Goal: Task Accomplishment & Management: Use online tool/utility

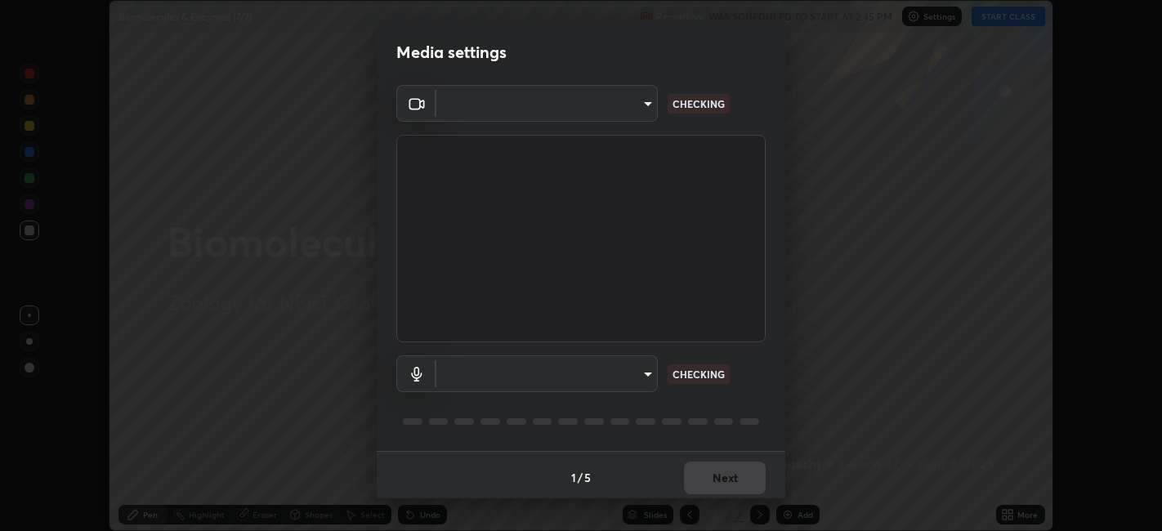
scroll to position [4, 0]
type input "052f9b30e05f62bb2e590cb50044ac96a00de3eab8a32c7a625fc31ec407be61"
type input "26c45b5a75dd284b2b07efa34f095bc96a029c451b0918895cb94407aa1265c0"
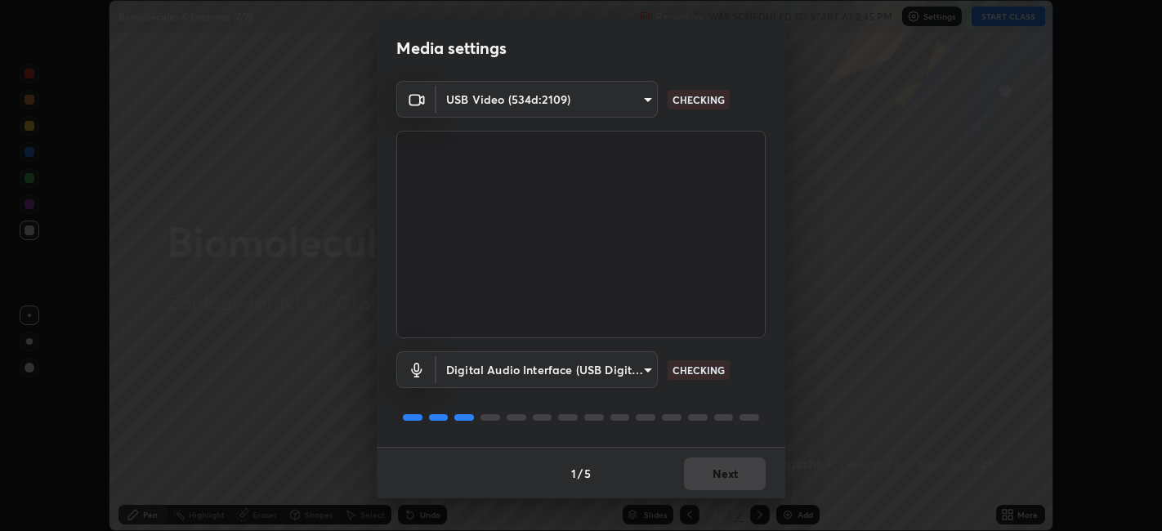
click at [737, 464] on div "1 / 5 Next" at bounding box center [581, 473] width 408 height 52
click at [725, 502] on div "Media settings USB Video (534d:2109) 052f9b30e05f62bb2e590cb50044ac96a00de3eab8…" at bounding box center [581, 265] width 1162 height 531
click at [730, 476] on button "Next" at bounding box center [725, 473] width 82 height 33
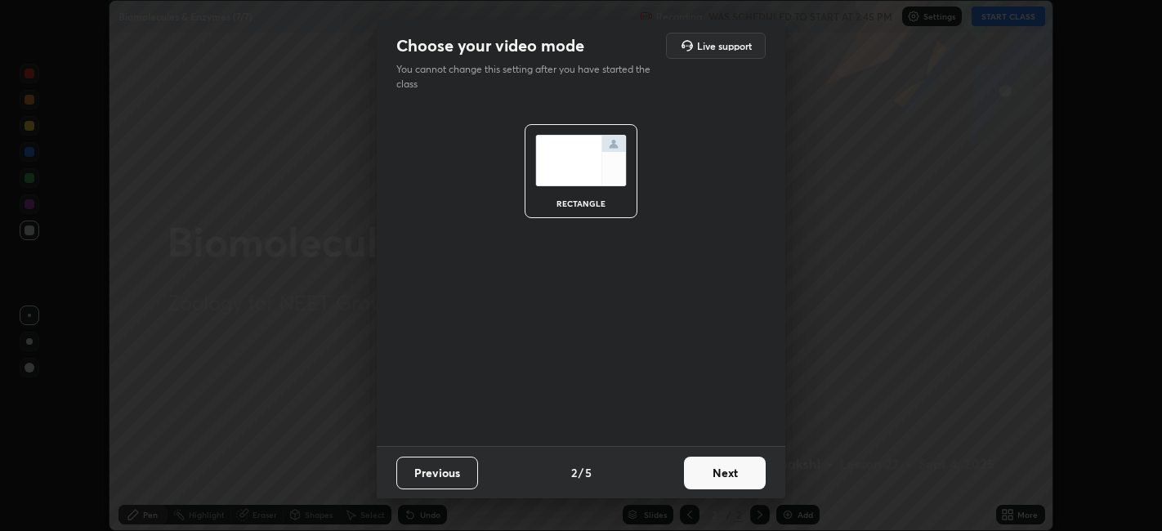
click at [734, 471] on button "Next" at bounding box center [725, 473] width 82 height 33
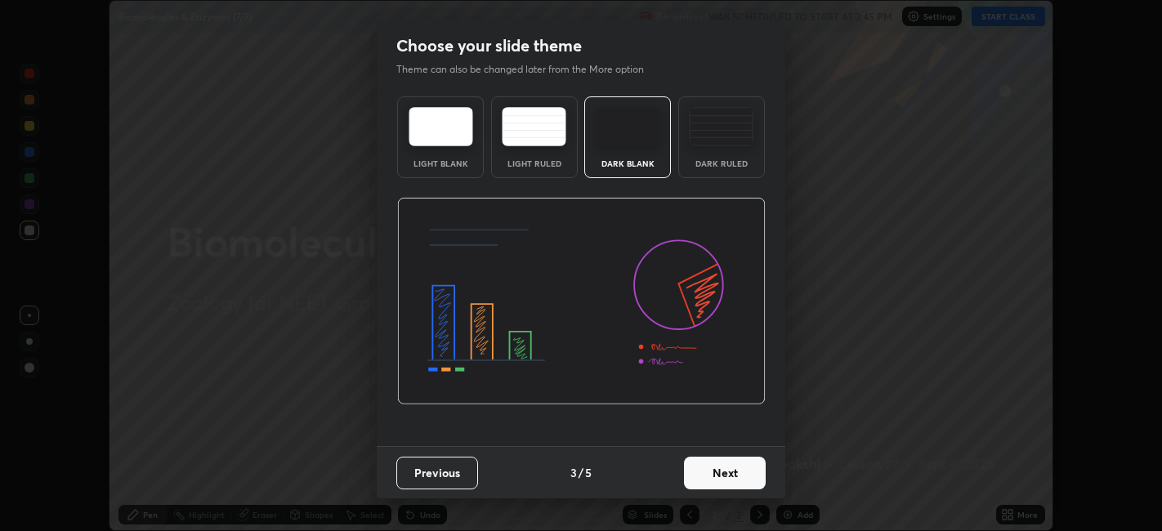
click at [742, 471] on button "Next" at bounding box center [725, 473] width 82 height 33
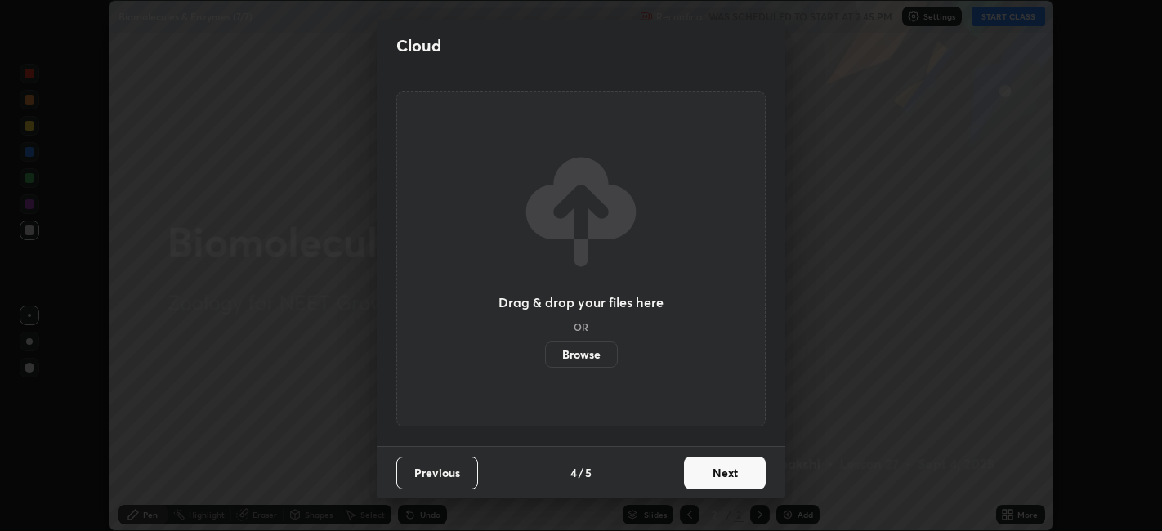
click at [751, 471] on button "Next" at bounding box center [725, 473] width 82 height 33
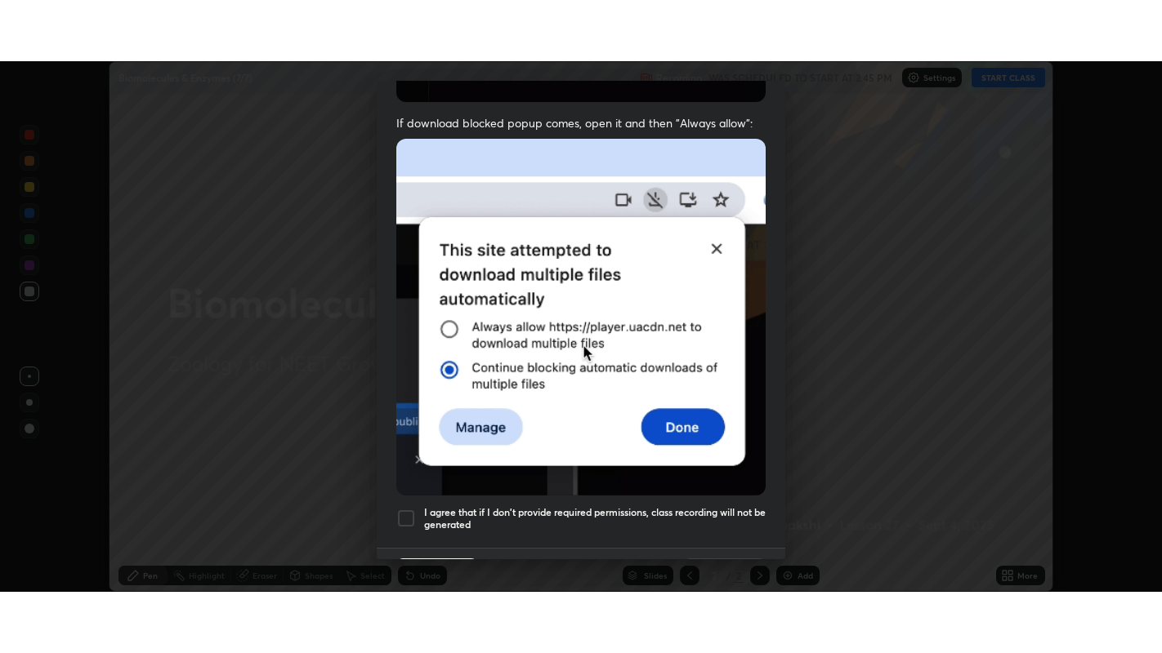
scroll to position [337, 0]
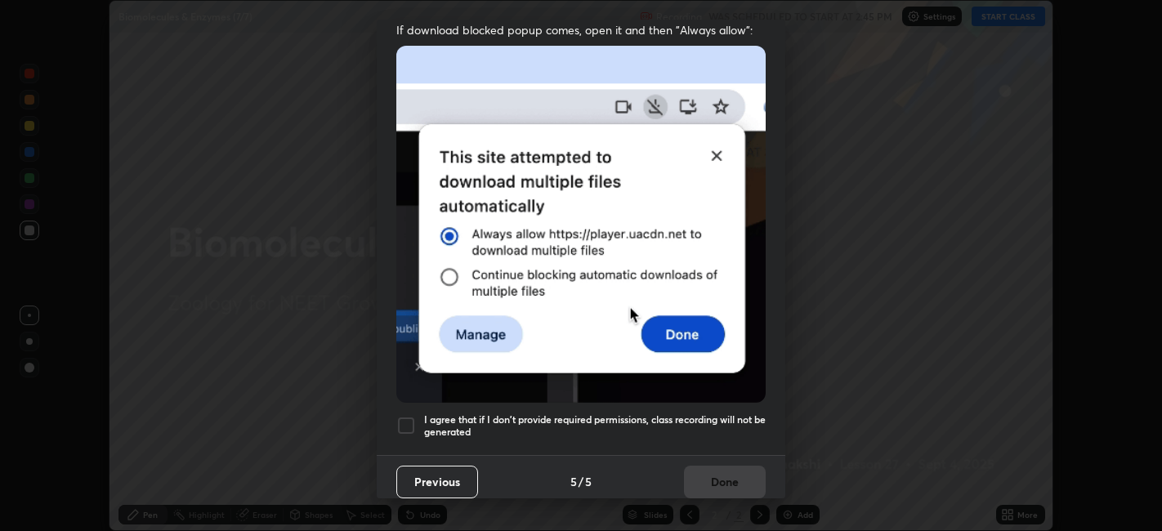
click at [414, 416] on div at bounding box center [406, 426] width 20 height 20
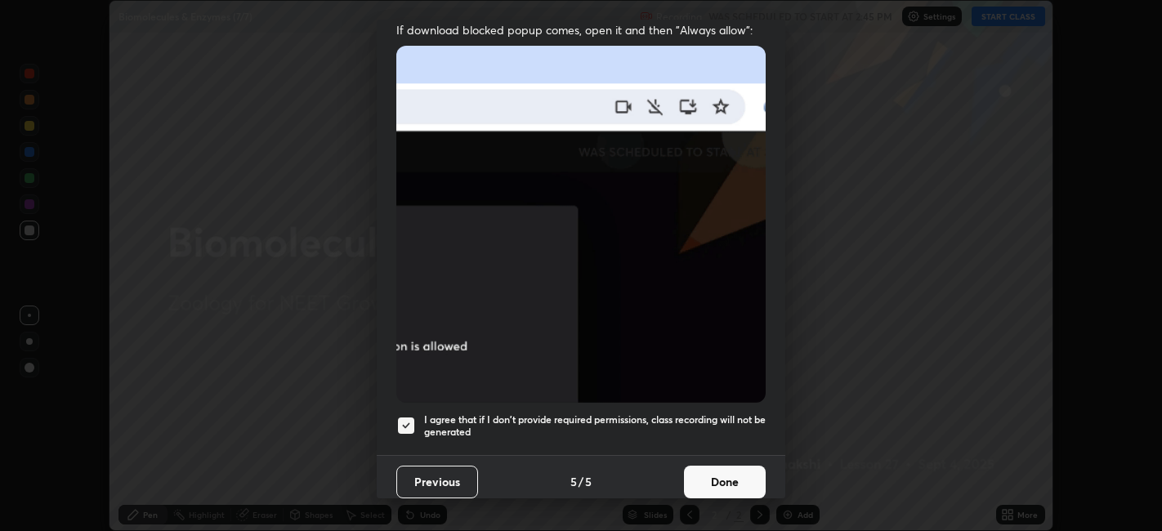
click at [735, 474] on button "Done" at bounding box center [725, 482] width 82 height 33
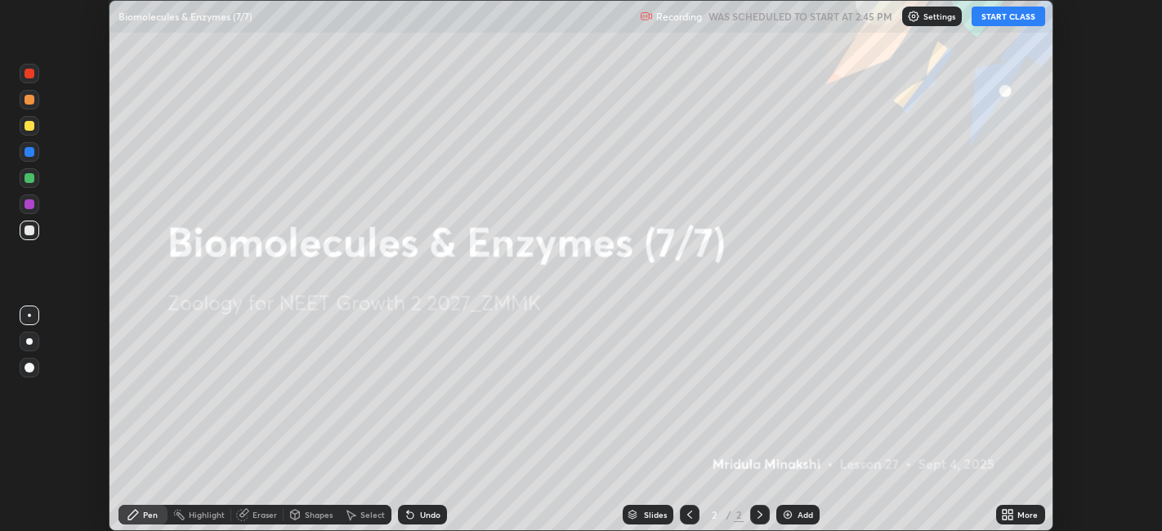
click at [1024, 515] on div "More" at bounding box center [1027, 515] width 20 height 8
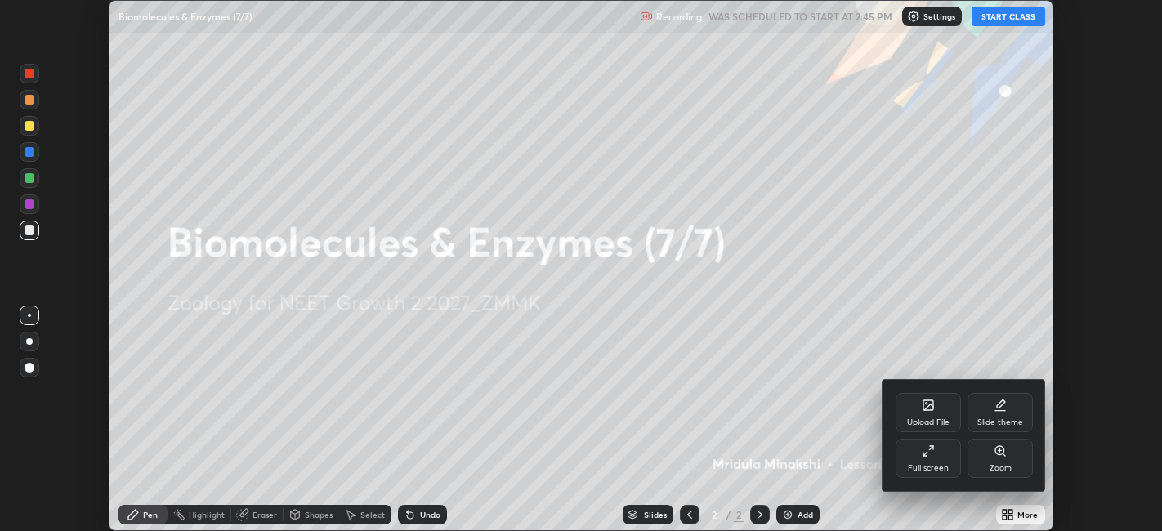
click at [939, 453] on div "Full screen" at bounding box center [927, 458] width 65 height 39
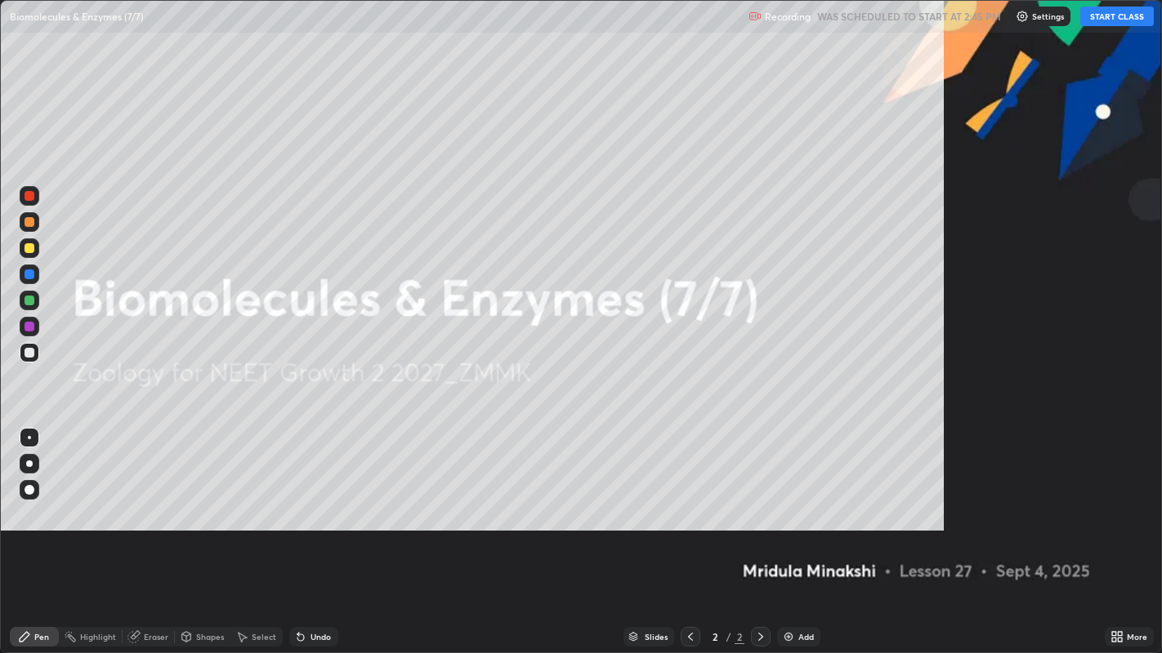
scroll to position [653, 1162]
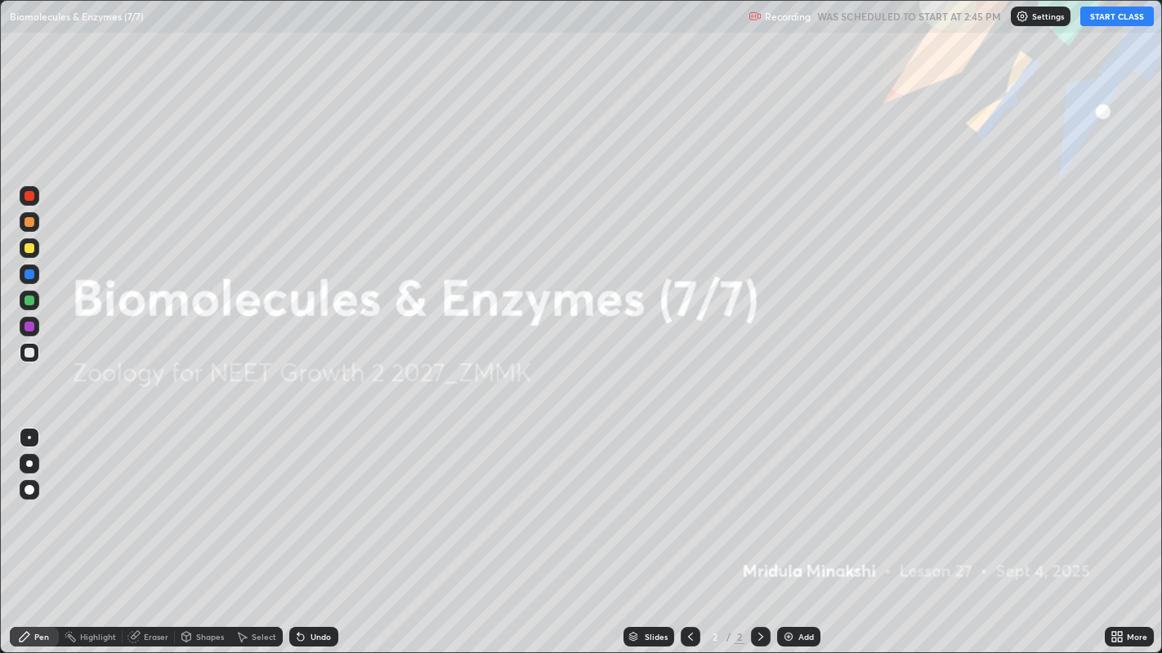
click at [1123, 17] on button "START CLASS" at bounding box center [1117, 17] width 74 height 20
click at [807, 530] on div "Add" at bounding box center [806, 637] width 16 height 8
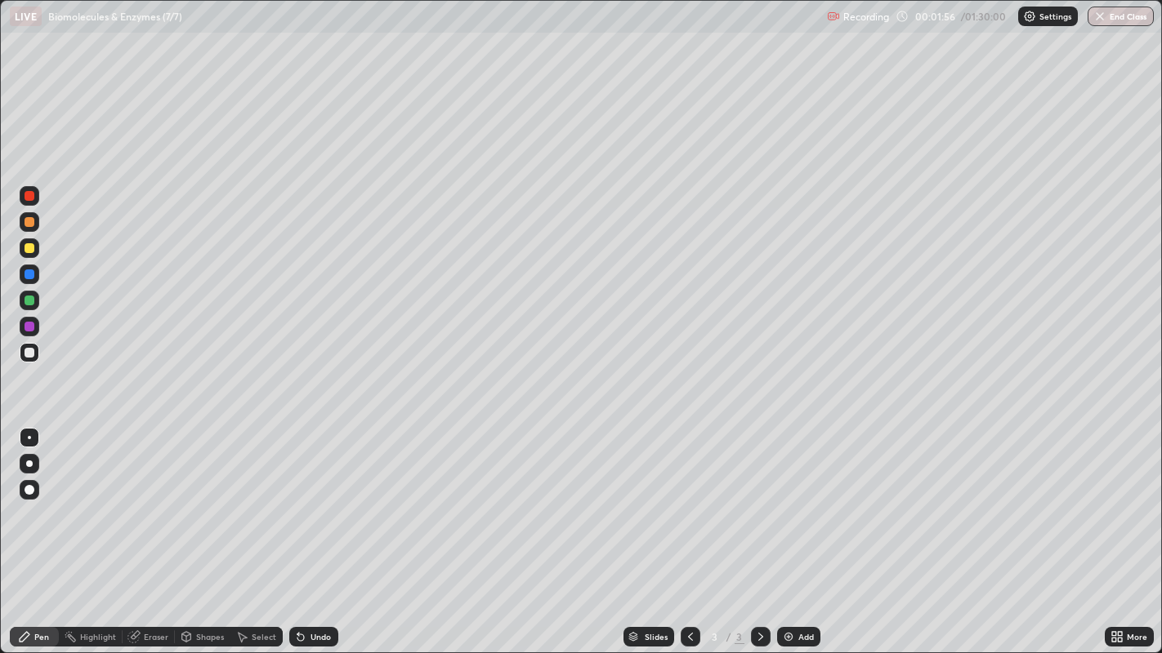
click at [28, 298] on div at bounding box center [30, 301] width 10 height 10
click at [32, 198] on div at bounding box center [30, 196] width 10 height 10
click at [30, 300] on div at bounding box center [30, 301] width 10 height 10
click at [31, 351] on div at bounding box center [30, 353] width 10 height 10
click at [33, 198] on div at bounding box center [30, 196] width 10 height 10
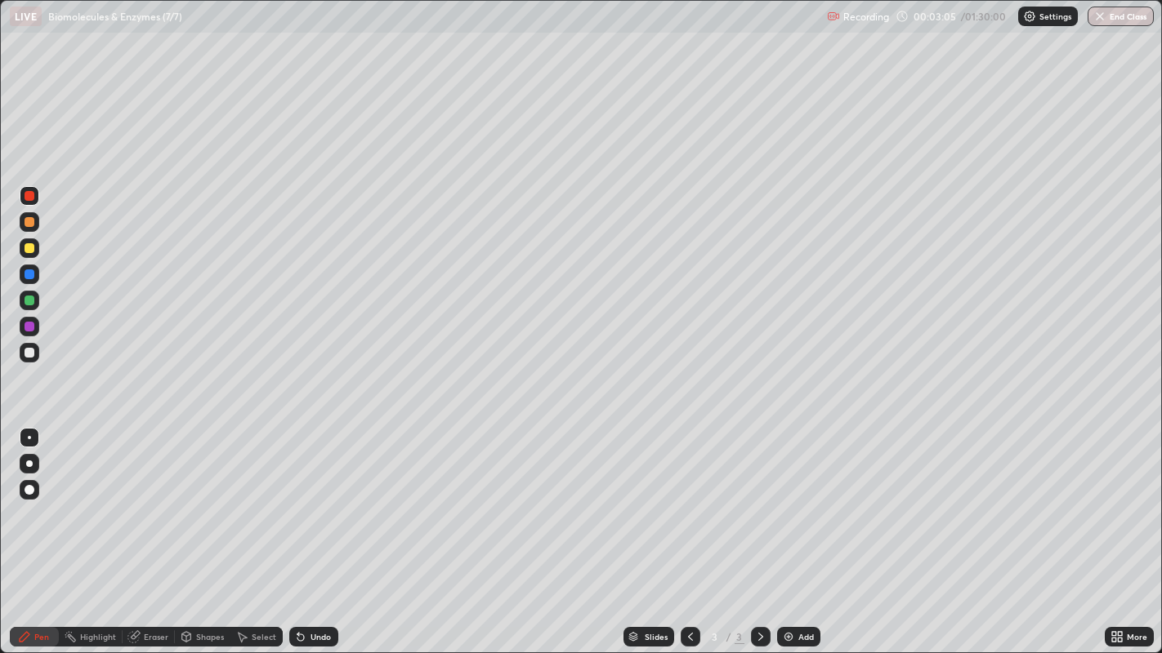
click at [30, 304] on div at bounding box center [30, 301] width 10 height 10
click at [33, 204] on div at bounding box center [30, 196] width 20 height 20
click at [31, 301] on div at bounding box center [30, 301] width 10 height 10
click at [33, 248] on div at bounding box center [30, 248] width 10 height 10
click at [32, 298] on div at bounding box center [30, 301] width 10 height 10
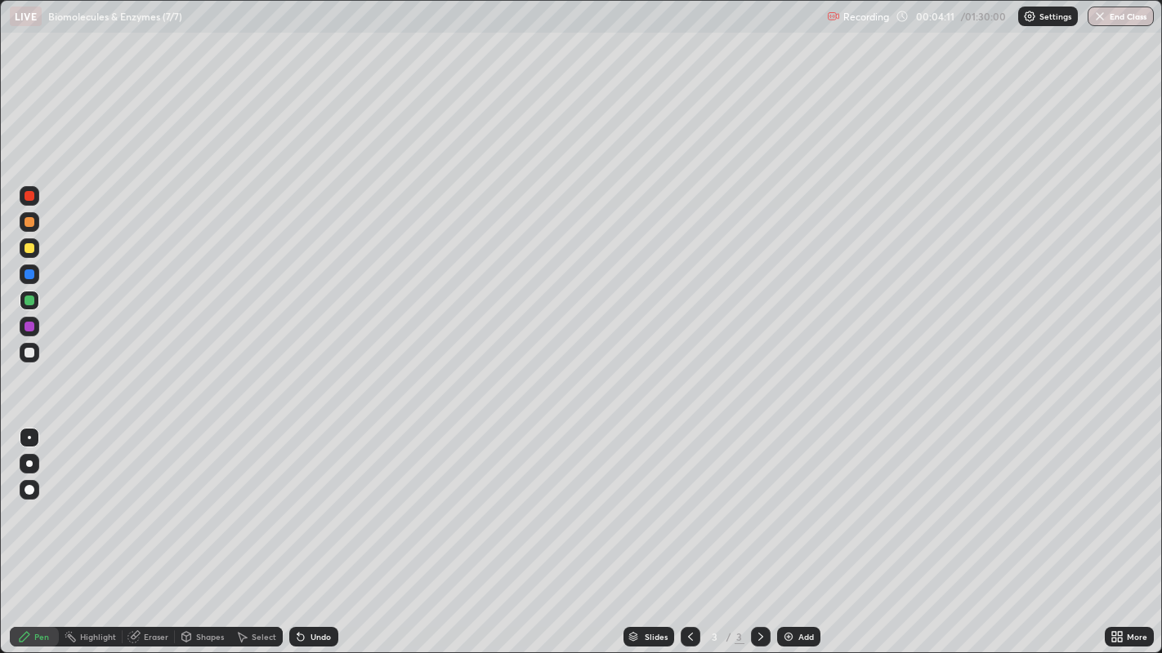
click at [153, 530] on div "Eraser" at bounding box center [156, 637] width 25 height 8
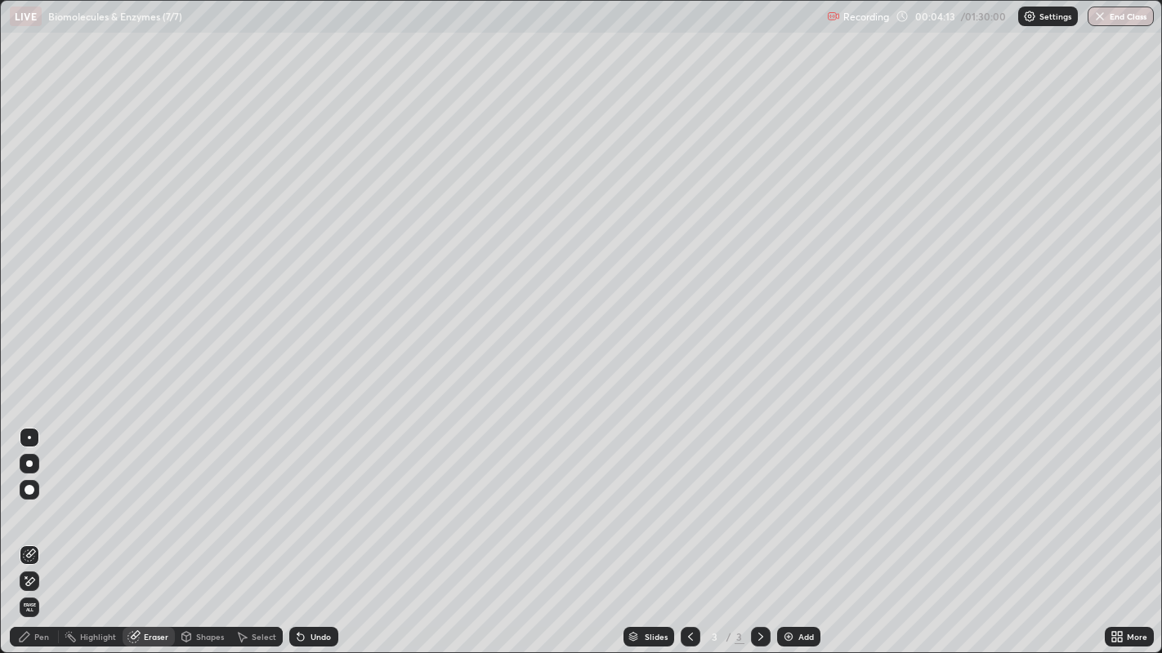
click at [51, 530] on div "Pen" at bounding box center [34, 637] width 49 height 20
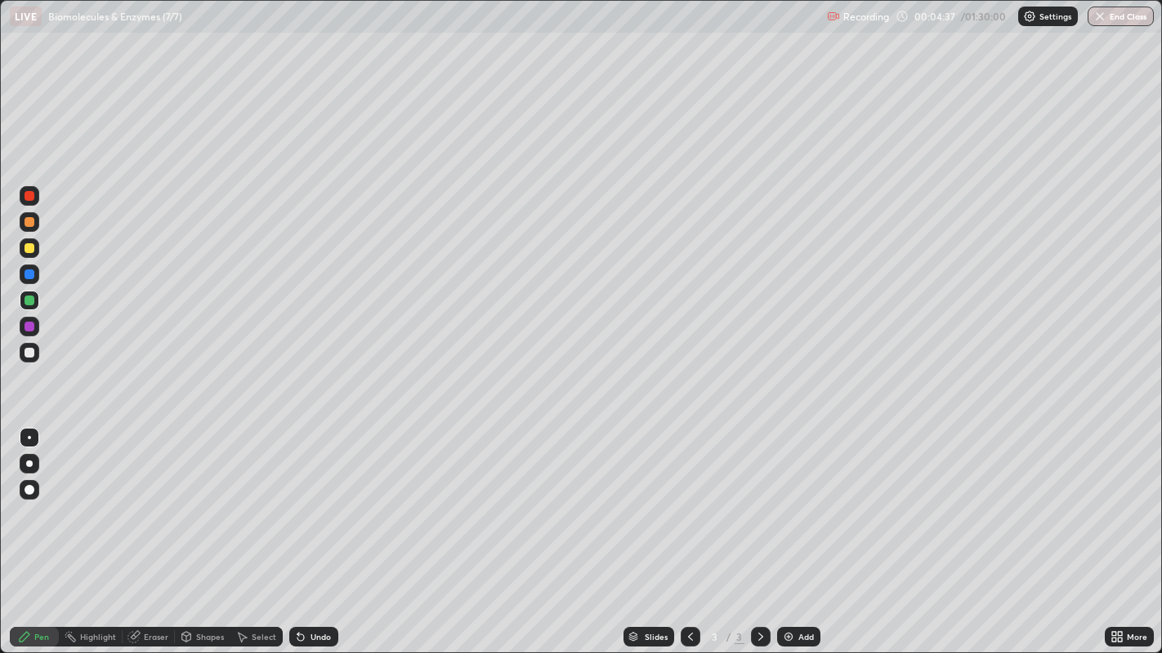
click at [33, 198] on div at bounding box center [30, 196] width 10 height 10
click at [32, 301] on div at bounding box center [30, 301] width 10 height 10
click at [33, 248] on div at bounding box center [30, 248] width 10 height 10
click at [30, 301] on div at bounding box center [30, 301] width 10 height 10
click at [29, 248] on div at bounding box center [30, 248] width 10 height 10
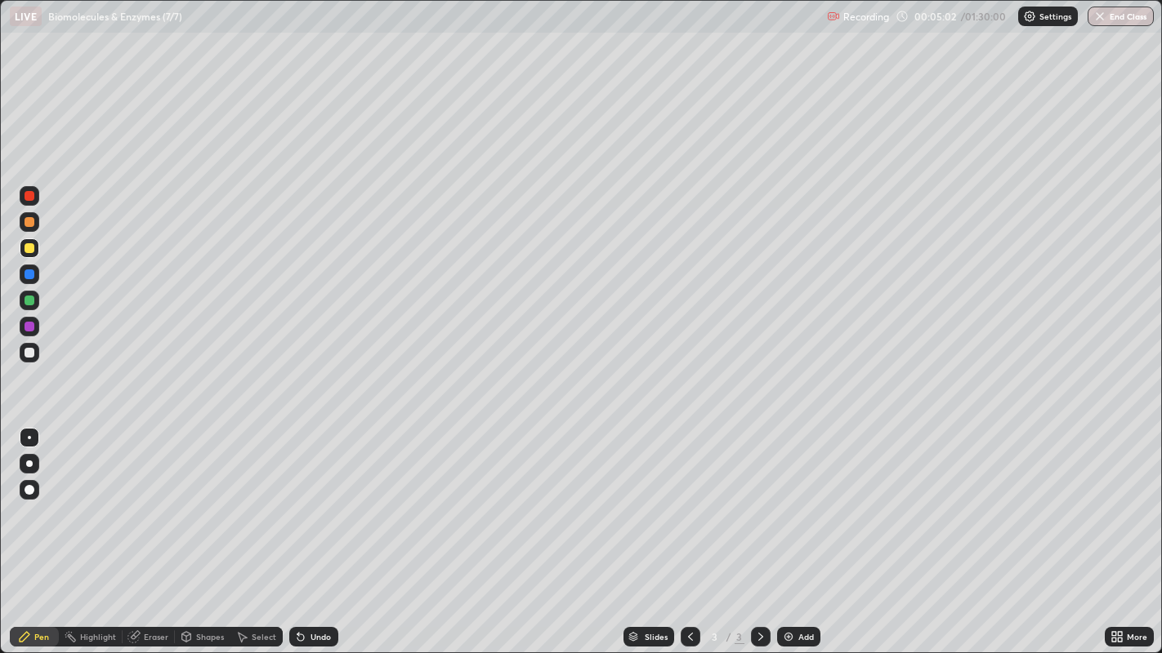
click at [31, 300] on div at bounding box center [30, 301] width 10 height 10
click at [38, 251] on div at bounding box center [30, 249] width 20 height 20
click at [39, 305] on div at bounding box center [29, 301] width 26 height 26
click at [34, 197] on div at bounding box center [30, 196] width 20 height 20
click at [36, 198] on div at bounding box center [30, 196] width 20 height 20
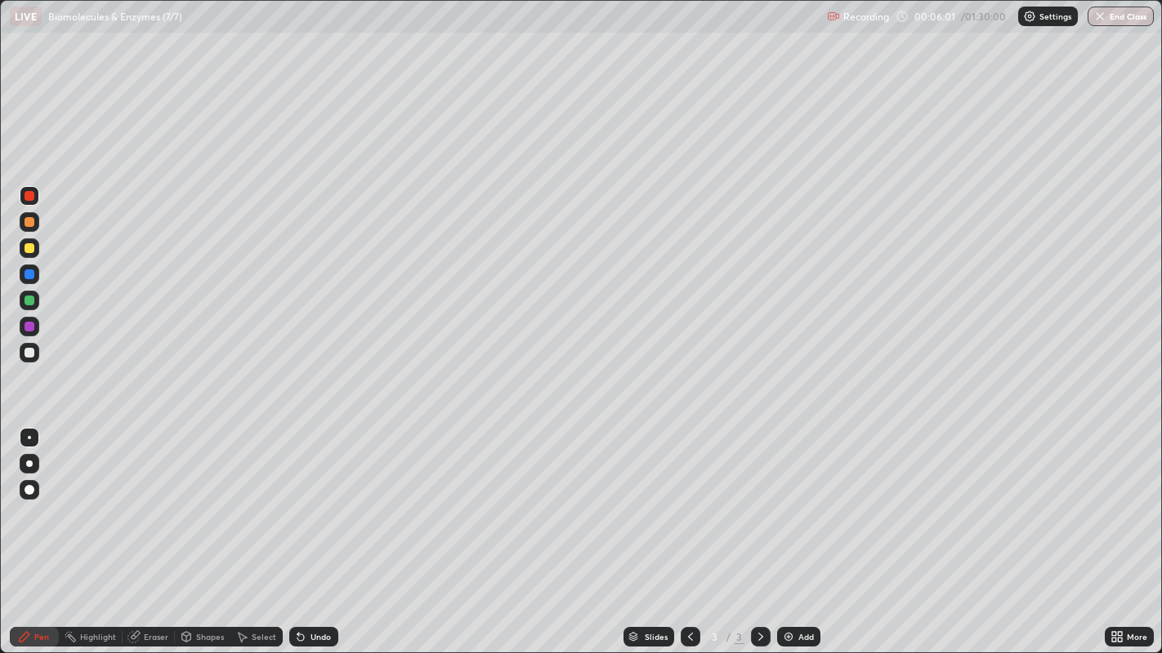
click at [38, 302] on div at bounding box center [30, 301] width 20 height 20
click at [30, 248] on div at bounding box center [30, 248] width 10 height 10
click at [37, 301] on div at bounding box center [30, 301] width 20 height 20
click at [33, 250] on div at bounding box center [30, 248] width 10 height 10
click at [35, 249] on div at bounding box center [30, 249] width 20 height 20
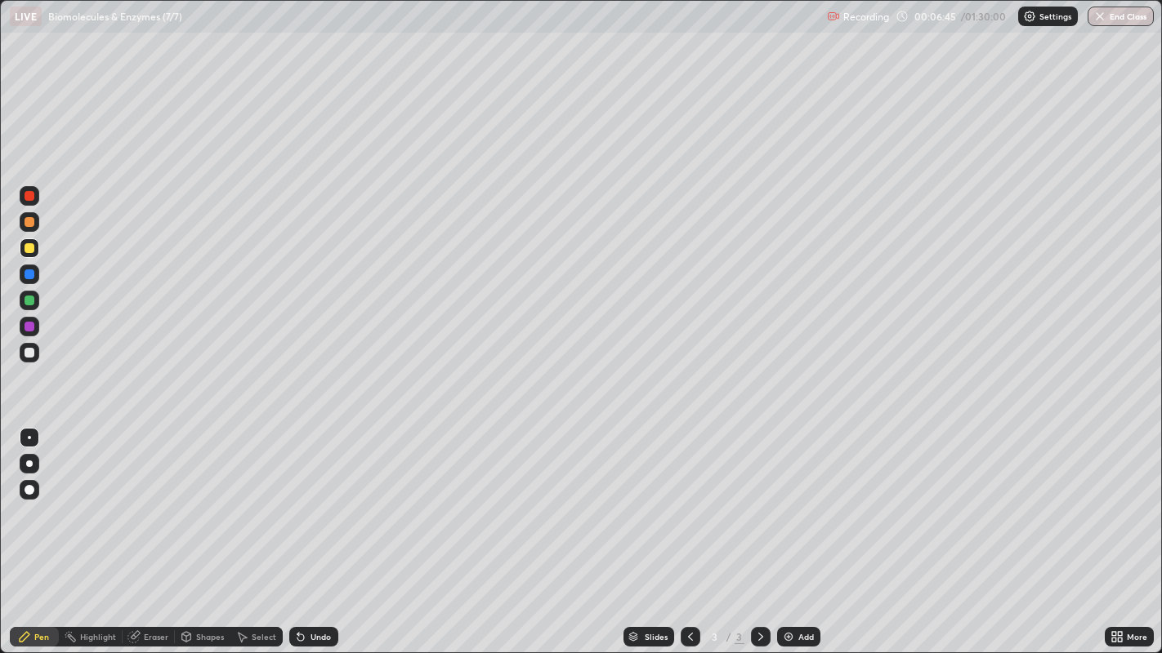
click at [33, 352] on div at bounding box center [30, 353] width 10 height 10
click at [38, 272] on div at bounding box center [30, 275] width 20 height 20
click at [30, 248] on div at bounding box center [30, 248] width 10 height 10
click at [156, 530] on div "Eraser" at bounding box center [149, 637] width 52 height 20
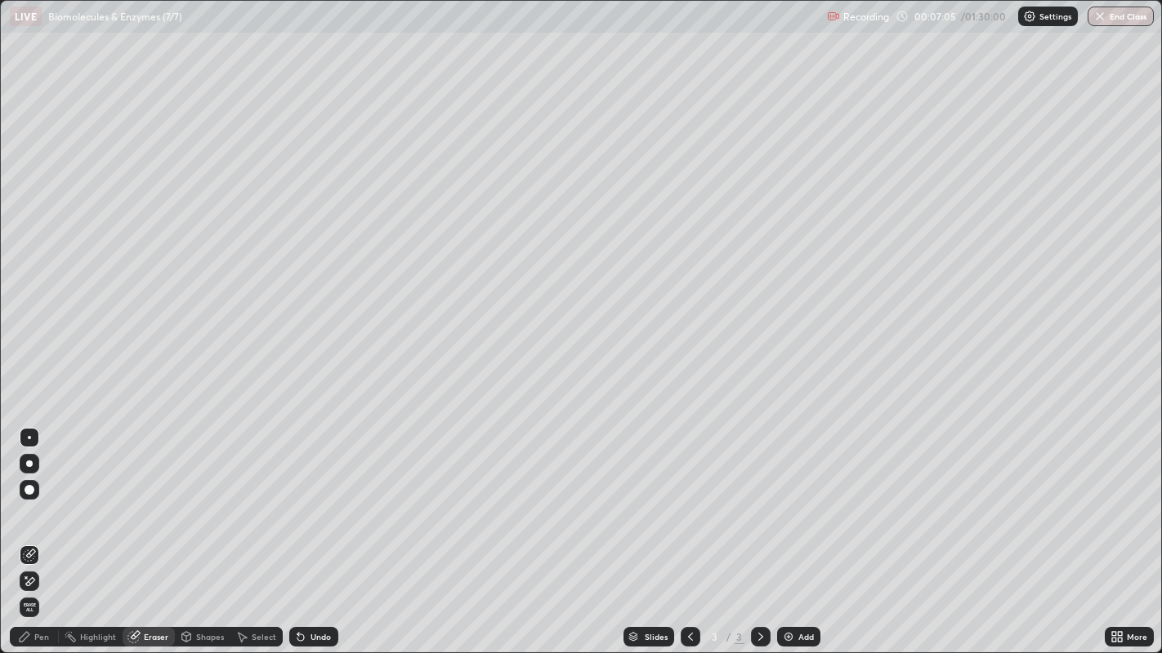
click at [41, 530] on div "Pen" at bounding box center [41, 637] width 15 height 8
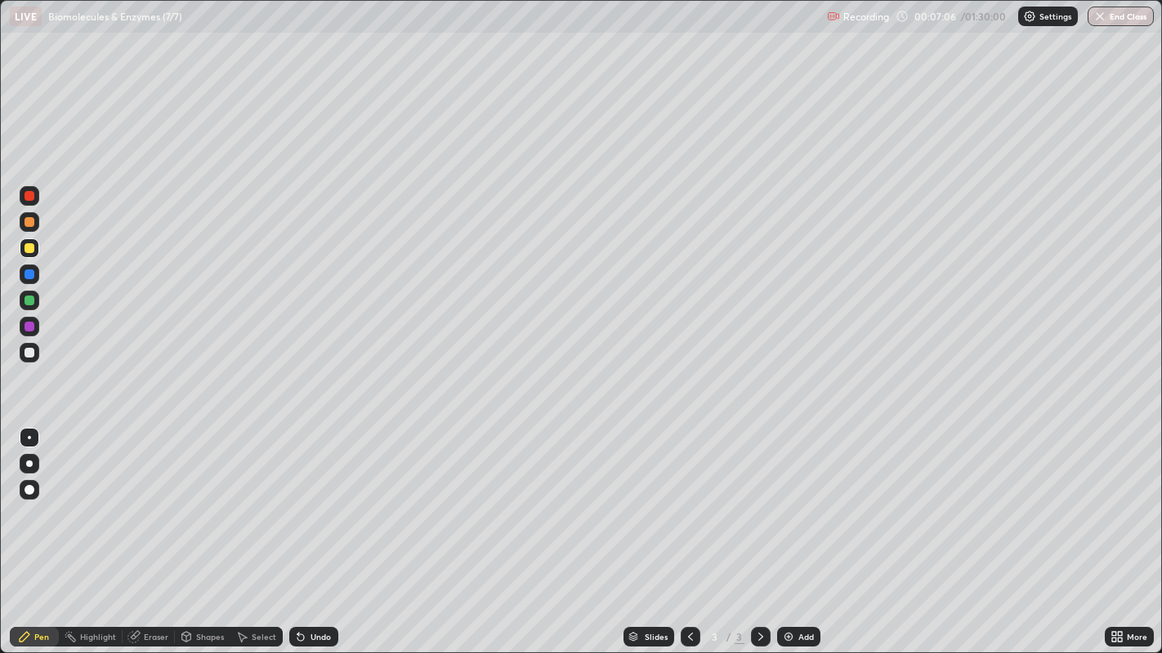
click at [33, 248] on div at bounding box center [30, 248] width 10 height 10
click at [33, 199] on div at bounding box center [30, 196] width 10 height 10
click at [38, 246] on div at bounding box center [30, 249] width 20 height 20
click at [33, 301] on div at bounding box center [30, 301] width 10 height 10
click at [31, 195] on div at bounding box center [30, 196] width 10 height 10
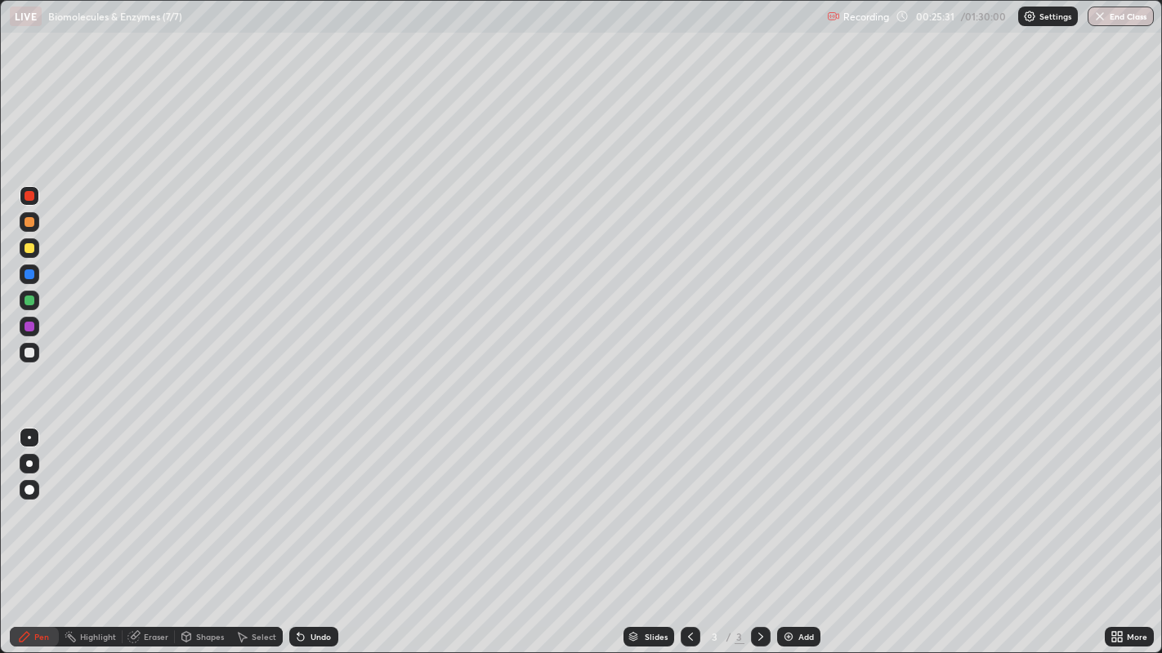
click at [810, 530] on div "Add" at bounding box center [806, 637] width 16 height 8
click at [30, 300] on div at bounding box center [30, 301] width 10 height 10
click at [36, 196] on div at bounding box center [30, 196] width 20 height 20
click at [29, 350] on div at bounding box center [30, 353] width 10 height 10
click at [29, 301] on div at bounding box center [30, 301] width 10 height 10
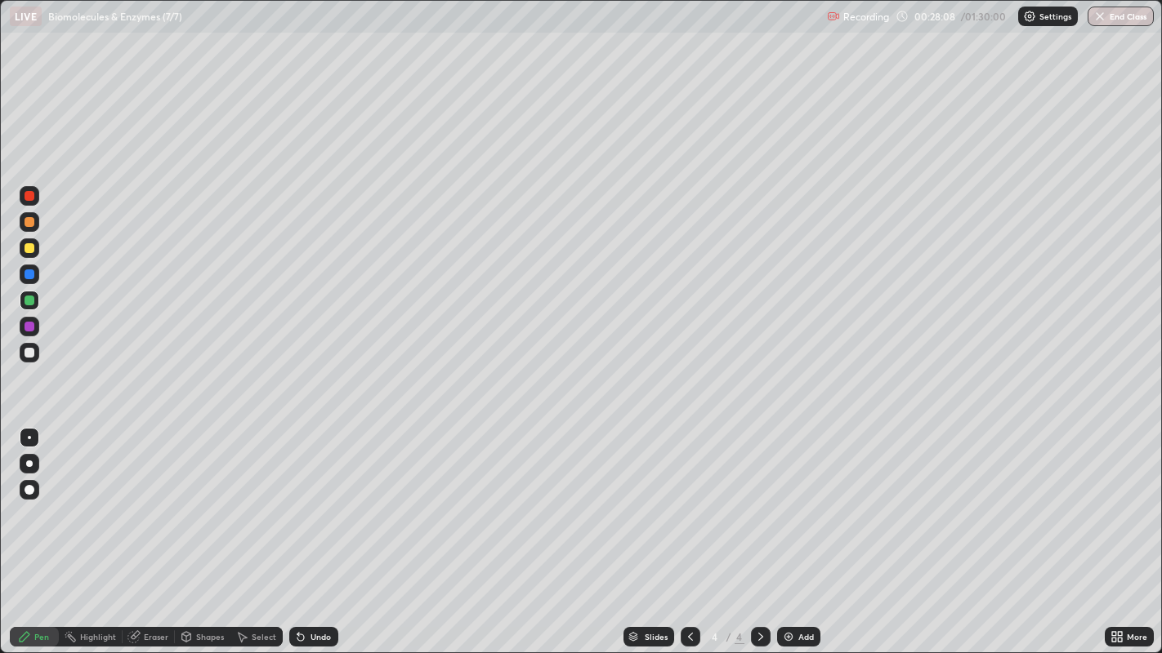
click at [0, 530] on div "Pen Highlight Eraser Shapes Select Undo Slides 4 / 4 Add More" at bounding box center [581, 637] width 1162 height 33
click at [10, 530] on div "Pen" at bounding box center [34, 637] width 49 height 20
click at [154, 530] on div "Eraser" at bounding box center [156, 637] width 25 height 8
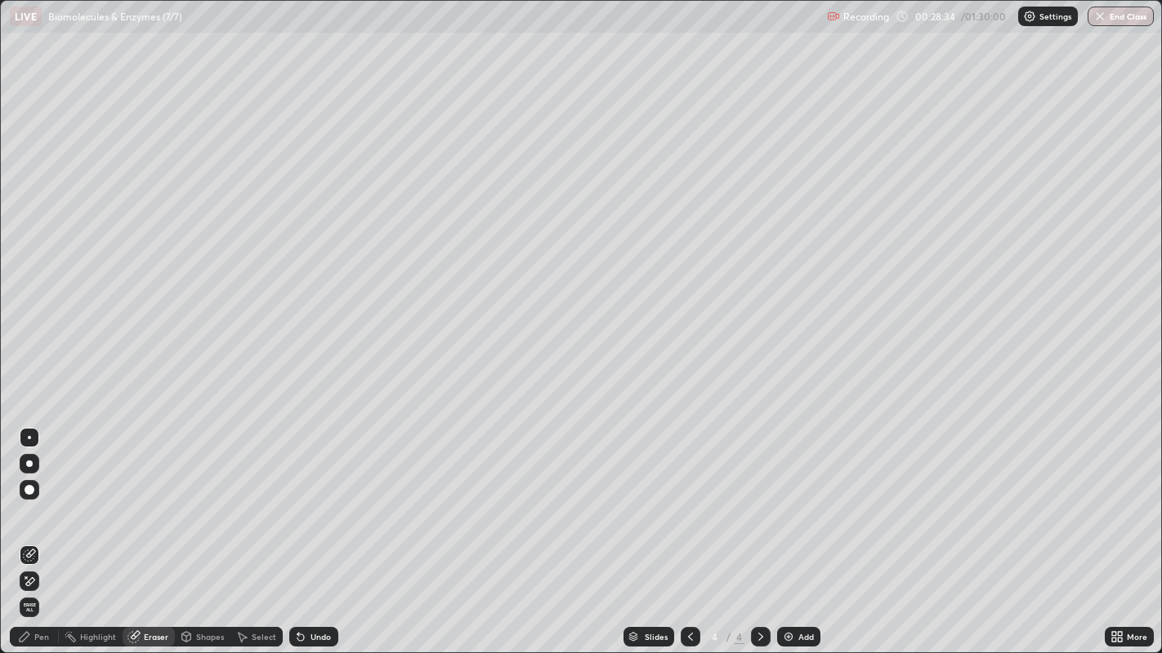
click at [39, 530] on div "Pen" at bounding box center [34, 637] width 49 height 20
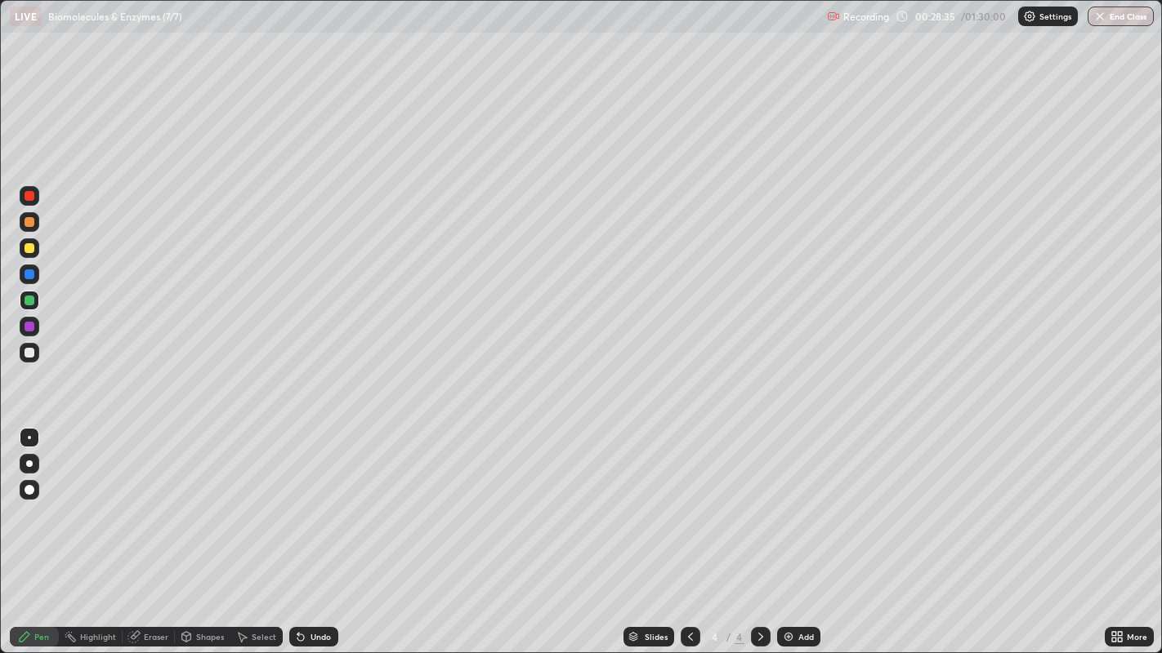
click at [29, 352] on div at bounding box center [30, 353] width 10 height 10
click at [32, 299] on div at bounding box center [30, 301] width 10 height 10
click at [153, 530] on div "Eraser" at bounding box center [156, 637] width 25 height 8
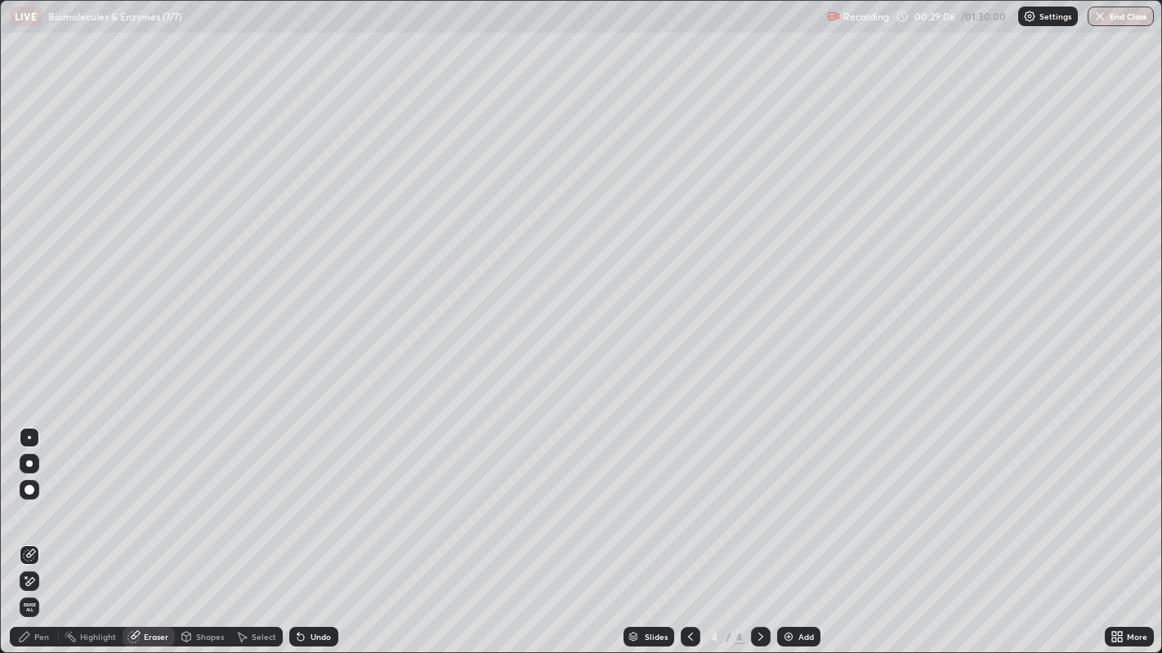
click at [50, 530] on div "Pen" at bounding box center [34, 637] width 49 height 20
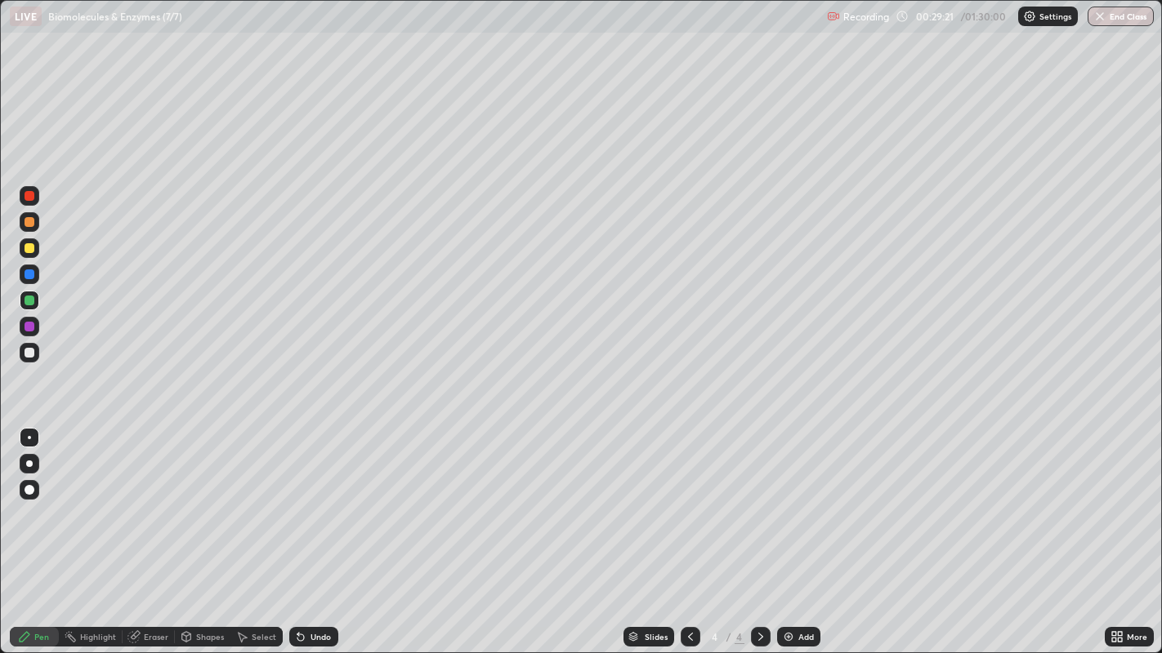
click at [29, 248] on div at bounding box center [30, 248] width 10 height 10
click at [34, 197] on div at bounding box center [30, 196] width 20 height 20
click at [33, 247] on div at bounding box center [30, 248] width 10 height 10
click at [159, 530] on div "Eraser" at bounding box center [149, 637] width 52 height 20
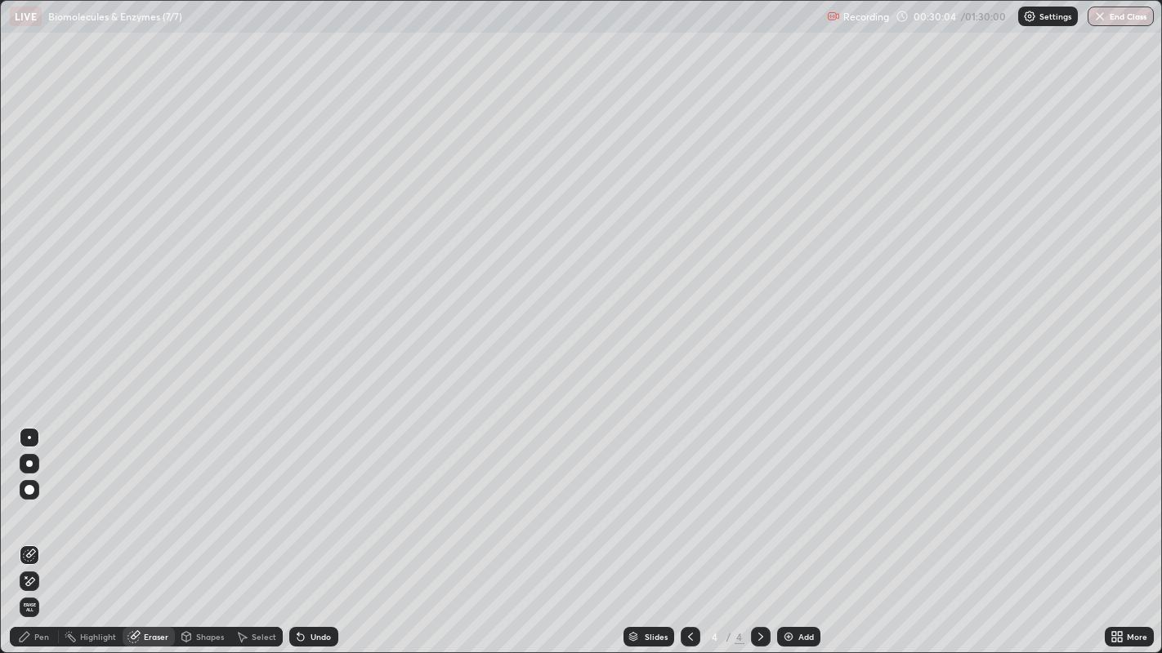
click at [41, 530] on div "Pen" at bounding box center [41, 637] width 15 height 8
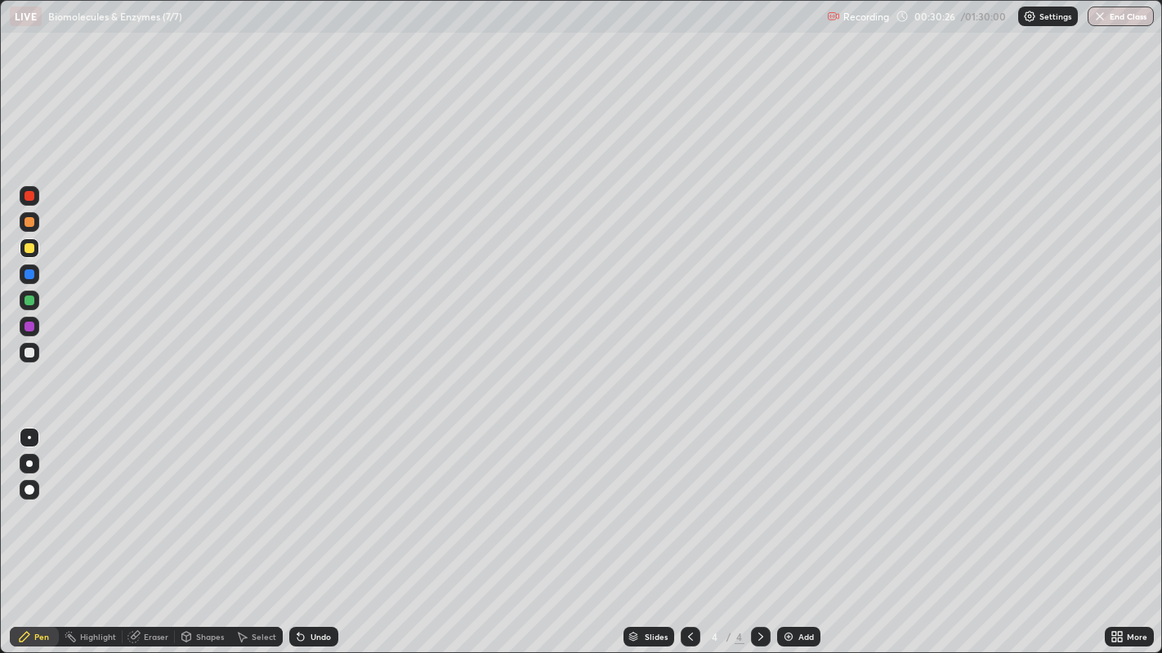
click at [152, 530] on div "Eraser" at bounding box center [156, 637] width 25 height 8
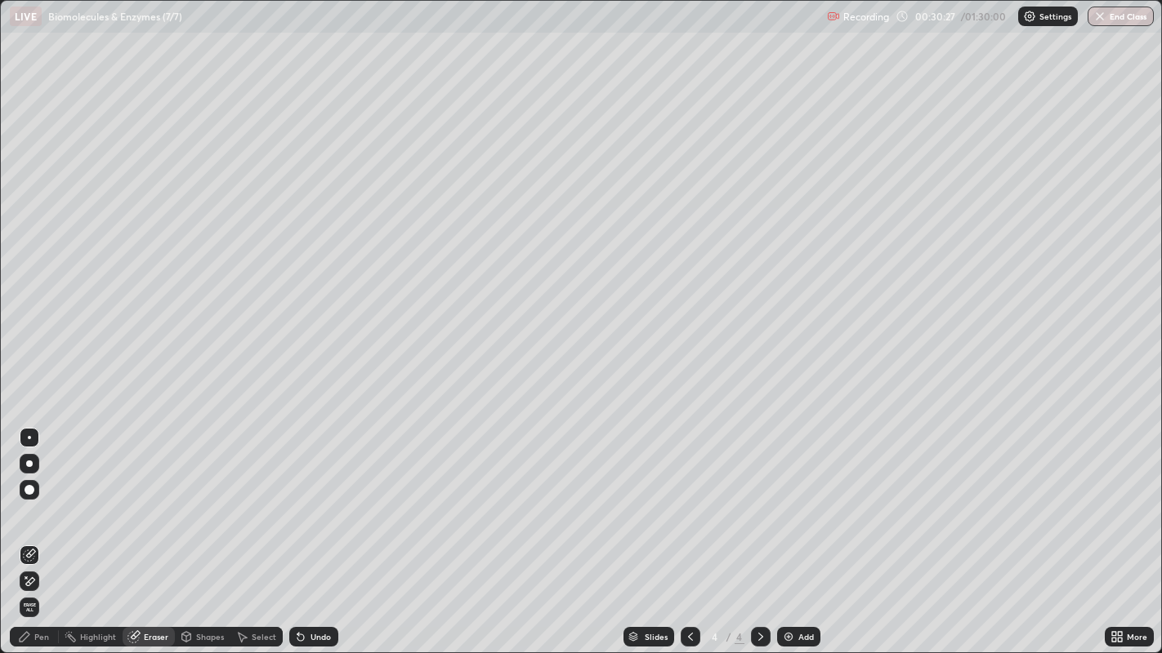
click at [40, 530] on div "Pen" at bounding box center [41, 637] width 15 height 8
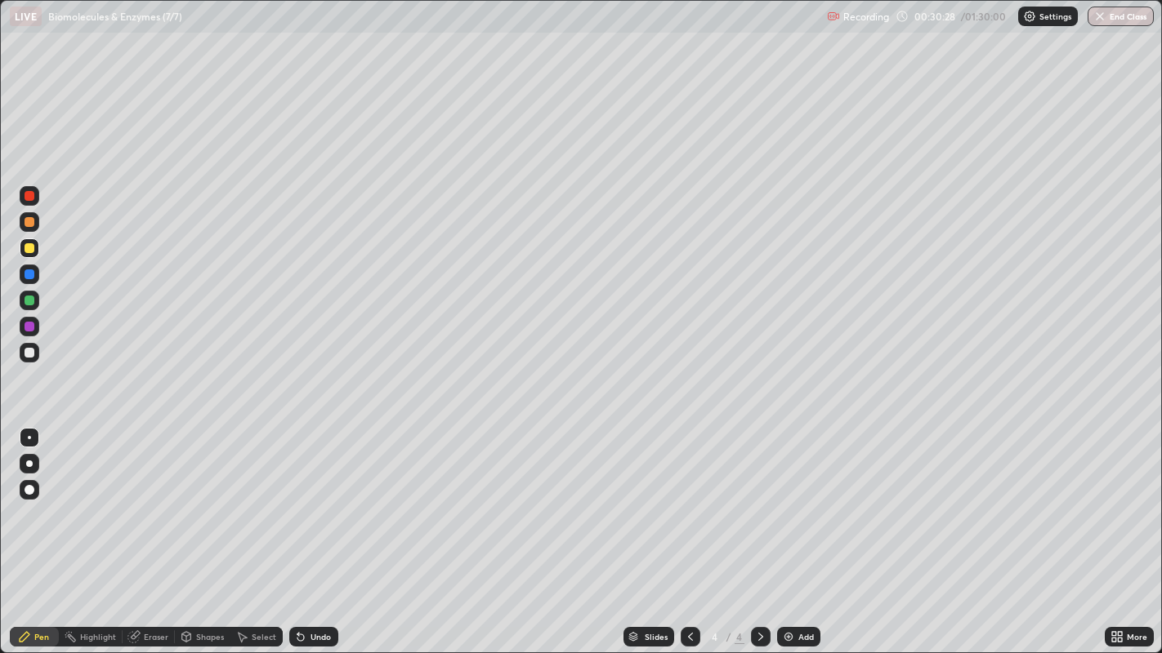
click at [30, 301] on div at bounding box center [30, 301] width 10 height 10
click at [33, 248] on div at bounding box center [30, 248] width 10 height 10
click at [30, 198] on div at bounding box center [30, 196] width 10 height 10
click at [33, 355] on div at bounding box center [30, 353] width 10 height 10
click at [33, 301] on div at bounding box center [30, 301] width 10 height 10
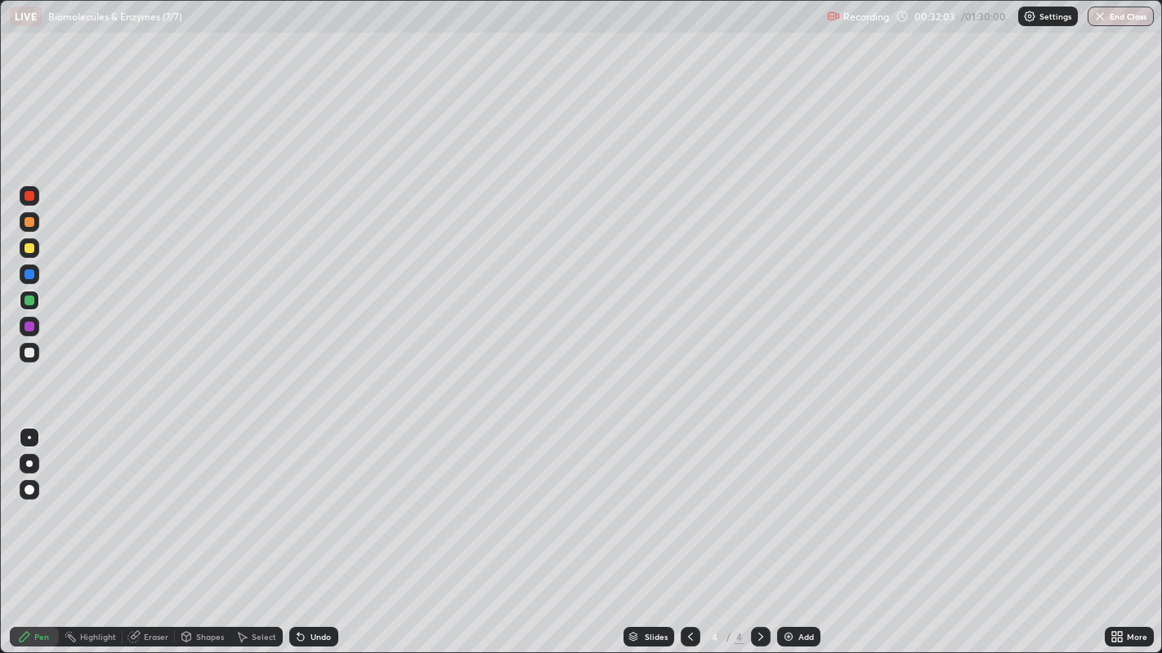
click at [153, 530] on div "Eraser" at bounding box center [156, 637] width 25 height 8
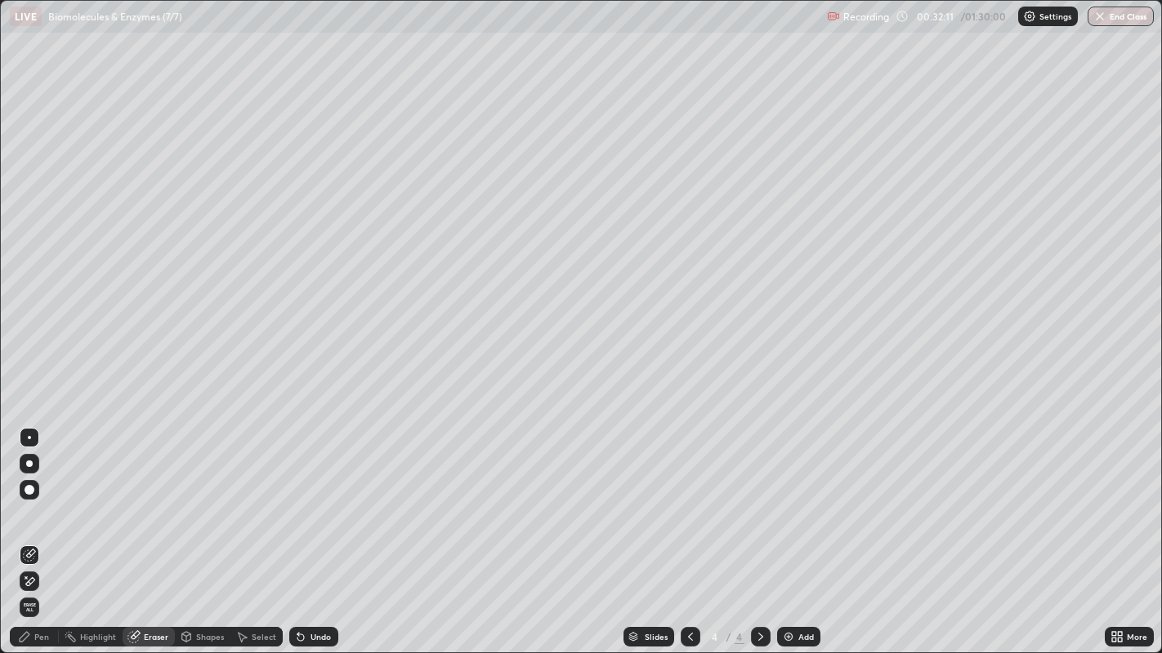
click at [40, 530] on div "Pen" at bounding box center [41, 637] width 15 height 8
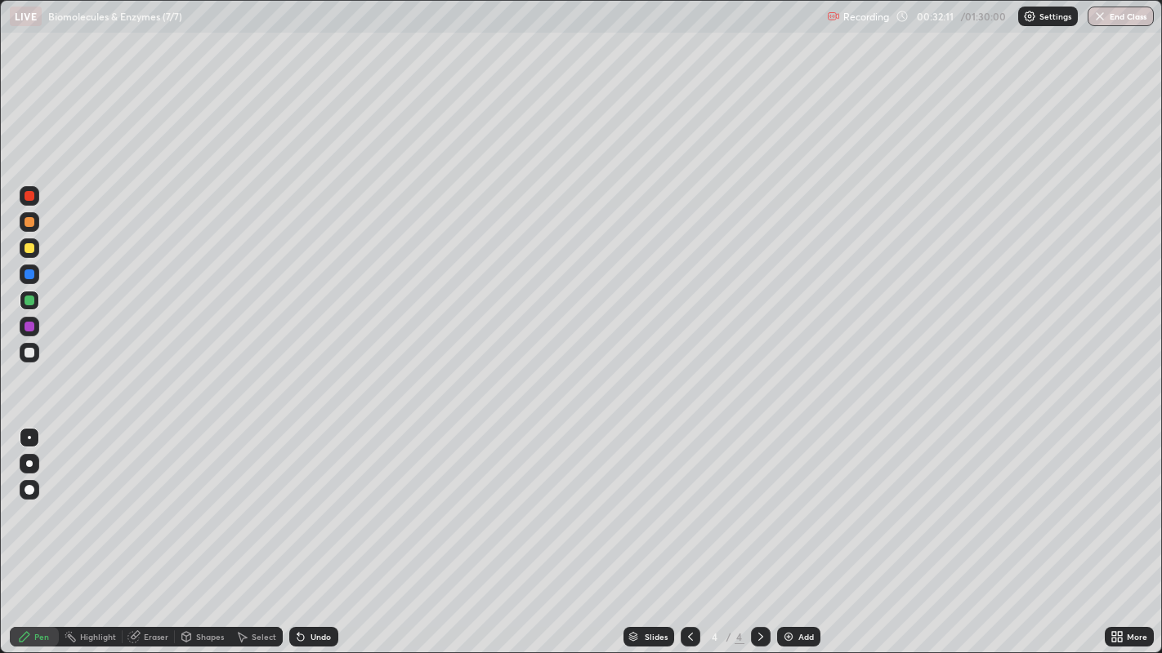
click at [29, 248] on div at bounding box center [30, 248] width 10 height 10
click at [167, 530] on div "Eraser" at bounding box center [149, 637] width 52 height 20
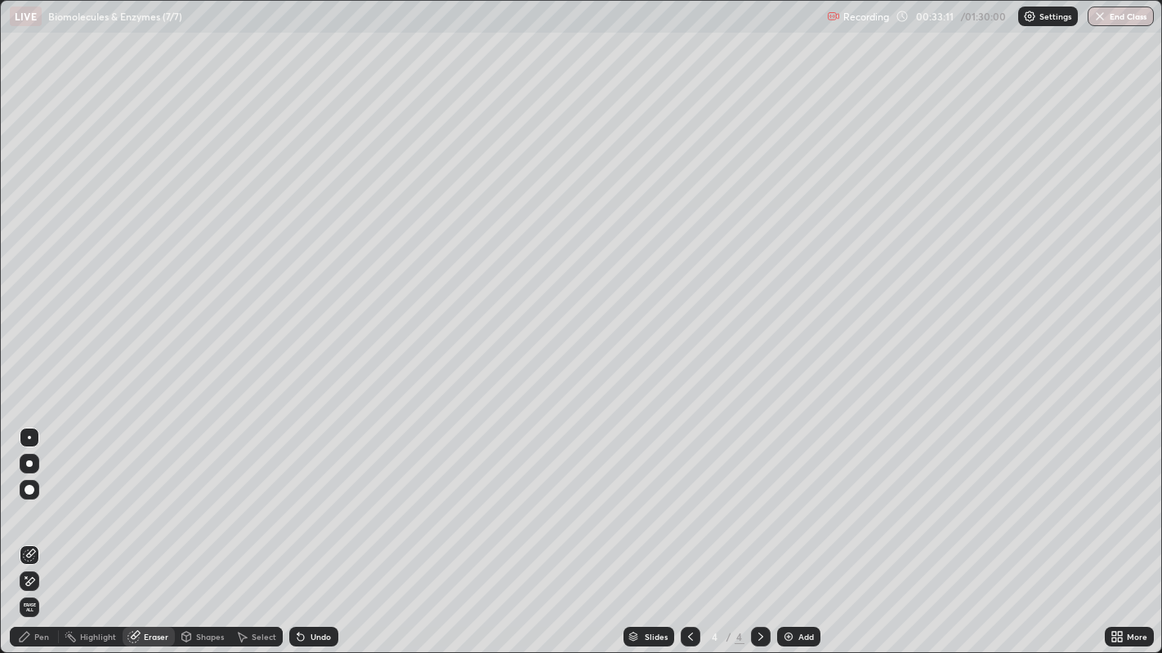
click at [49, 530] on div "Pen" at bounding box center [34, 637] width 49 height 20
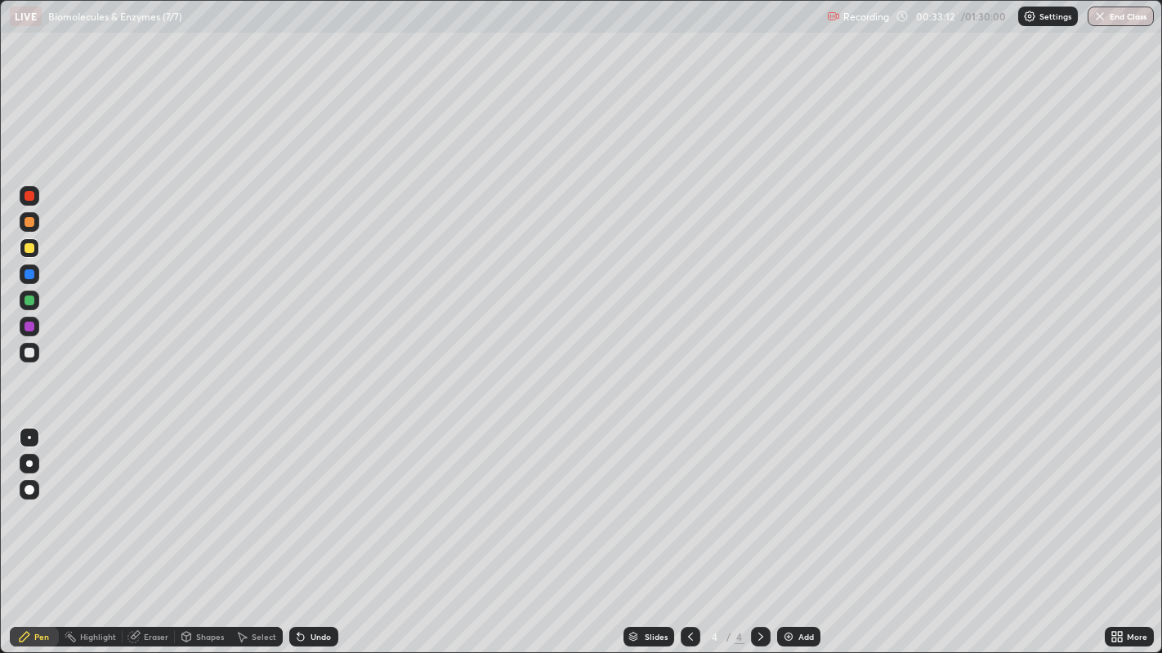
click at [33, 299] on div at bounding box center [30, 301] width 10 height 10
click at [29, 194] on div at bounding box center [30, 196] width 10 height 10
click at [894, 530] on div "Slides 4 / 4 Add" at bounding box center [721, 637] width 766 height 33
click at [33, 301] on div at bounding box center [30, 301] width 10 height 10
click at [30, 196] on div at bounding box center [30, 196] width 10 height 10
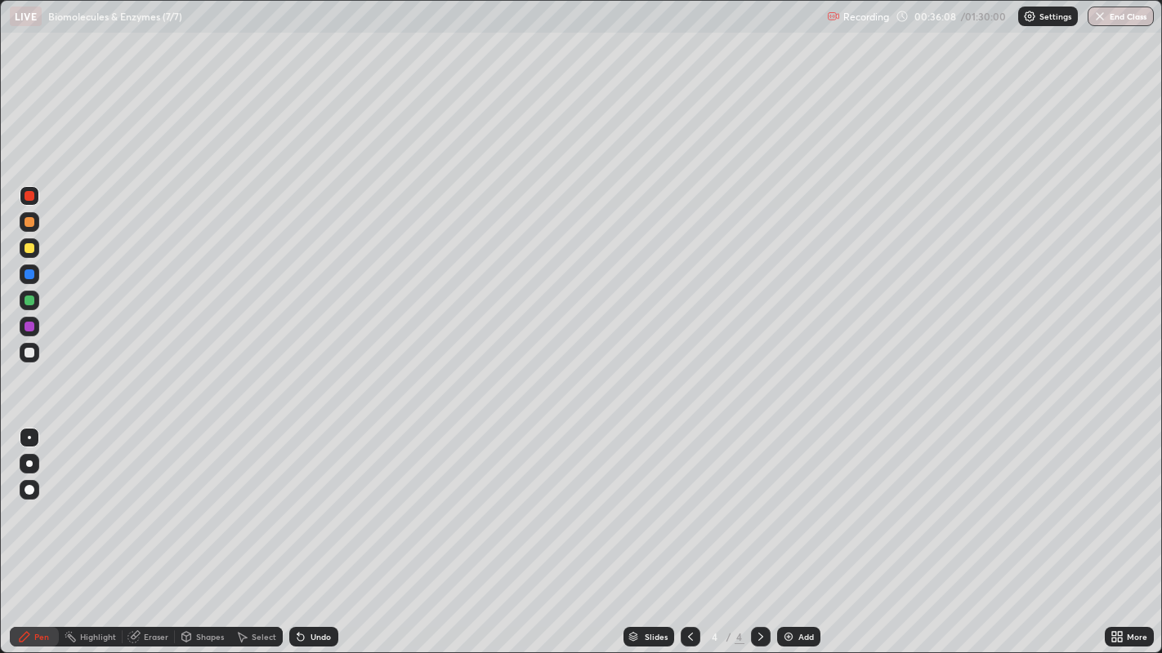
click at [37, 326] on div at bounding box center [30, 327] width 20 height 20
click at [30, 196] on div at bounding box center [30, 196] width 10 height 10
click at [689, 530] on icon at bounding box center [690, 637] width 13 height 13
click at [757, 530] on icon at bounding box center [760, 637] width 13 height 13
click at [157, 530] on div "Eraser" at bounding box center [149, 637] width 52 height 20
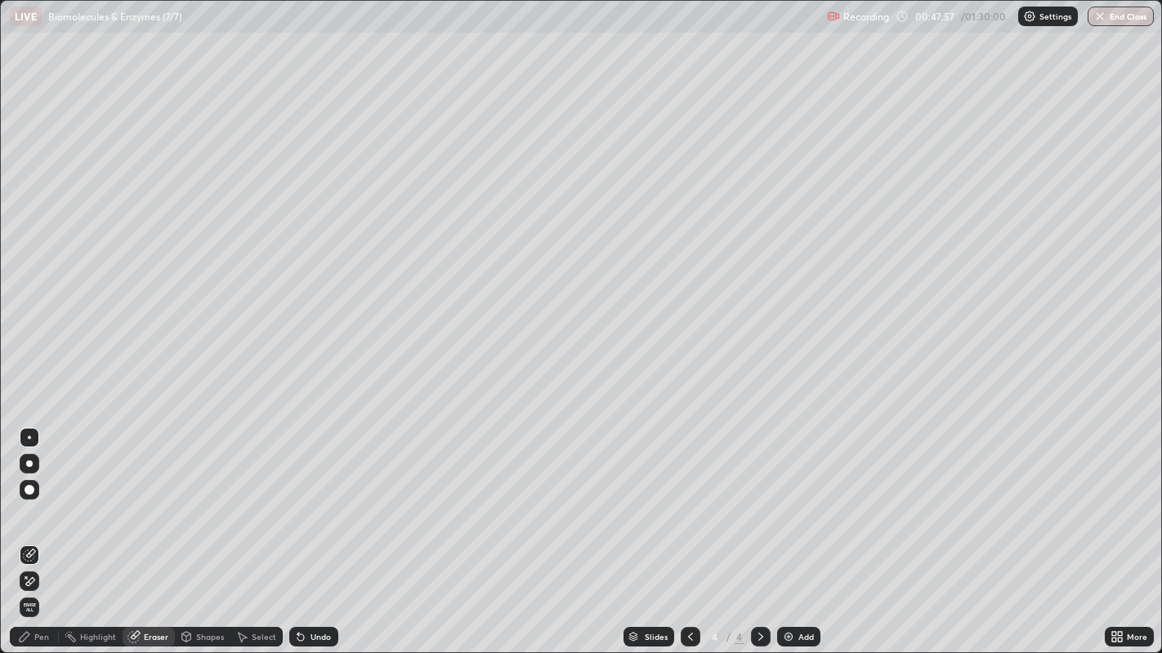
click at [41, 530] on div "Pen" at bounding box center [41, 637] width 15 height 8
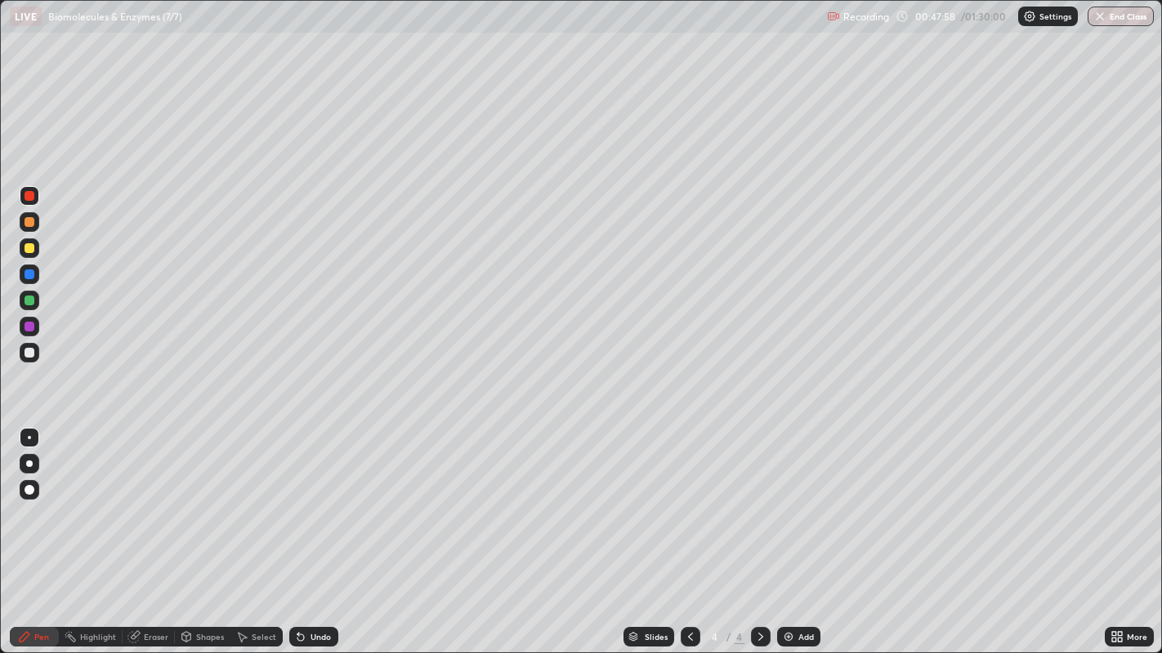
click at [29, 351] on div at bounding box center [30, 353] width 10 height 10
click at [803, 530] on div "Add" at bounding box center [798, 637] width 43 height 20
click at [34, 249] on div at bounding box center [30, 249] width 20 height 20
click at [30, 301] on div at bounding box center [30, 301] width 10 height 10
click at [29, 197] on div at bounding box center [30, 196] width 10 height 10
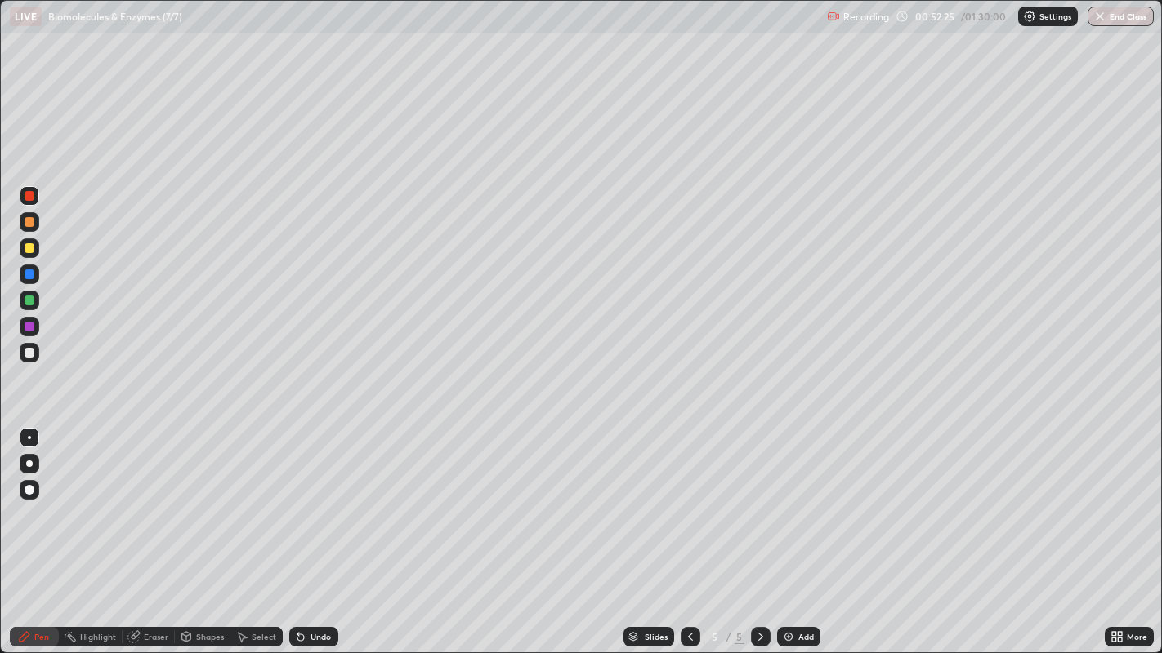
click at [32, 251] on div at bounding box center [30, 248] width 10 height 10
click at [30, 300] on div at bounding box center [30, 301] width 10 height 10
click at [163, 530] on div "Eraser" at bounding box center [156, 637] width 25 height 8
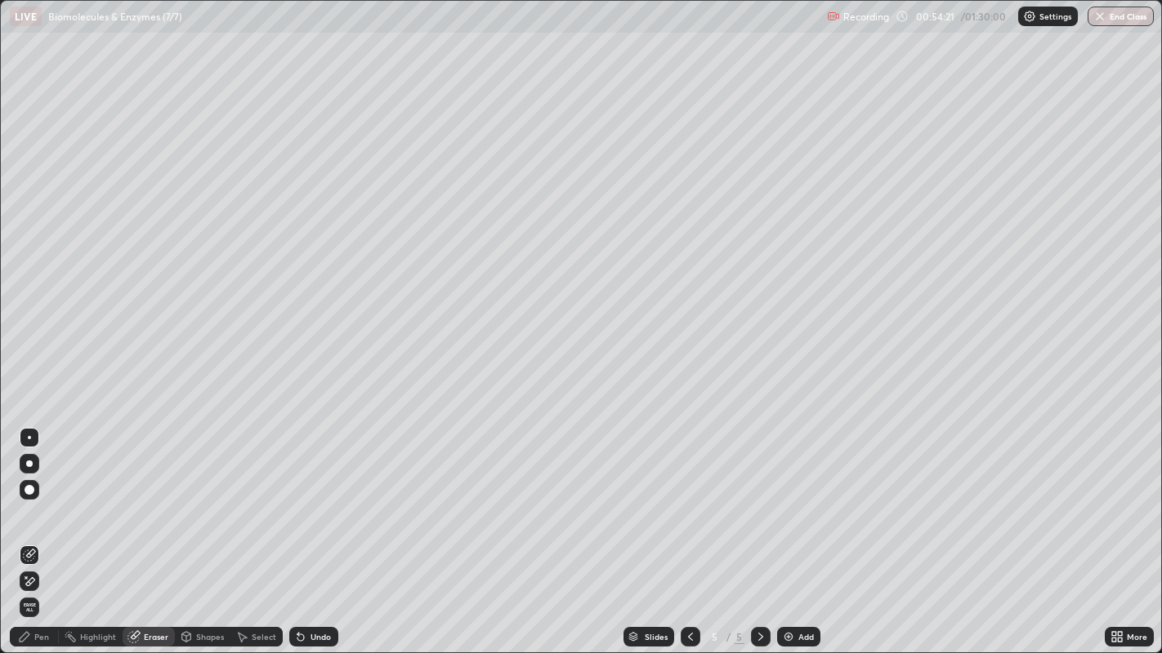
click at [47, 530] on div "Pen" at bounding box center [41, 637] width 15 height 8
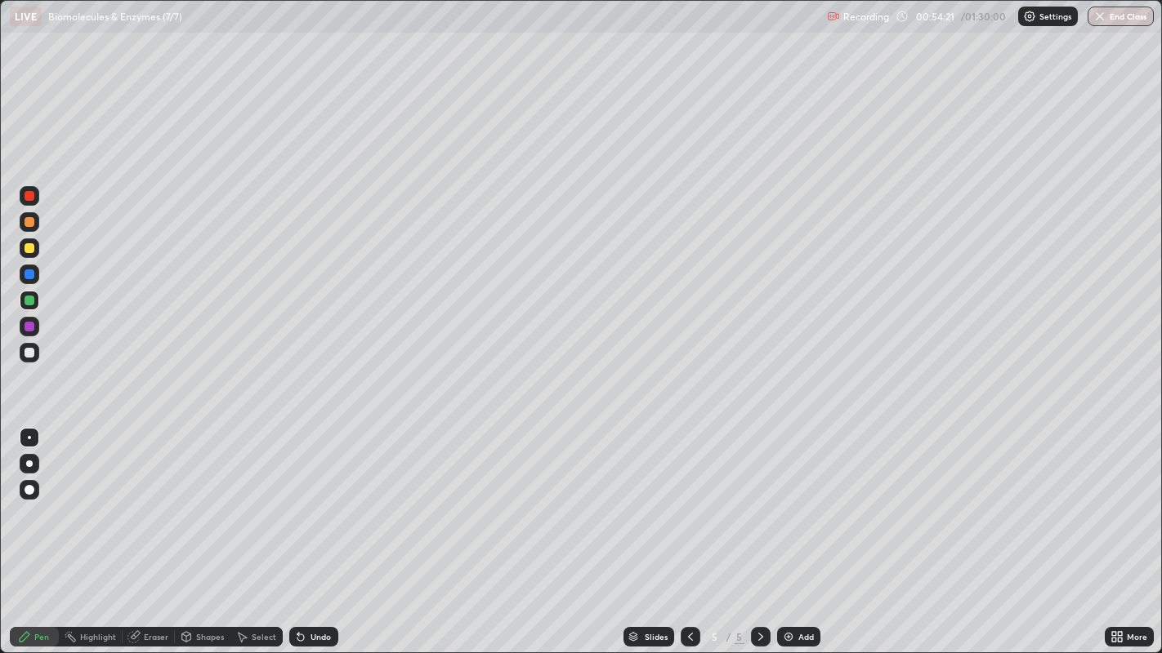
click at [33, 250] on div at bounding box center [30, 248] width 10 height 10
click at [165, 530] on div "Eraser" at bounding box center [149, 637] width 52 height 20
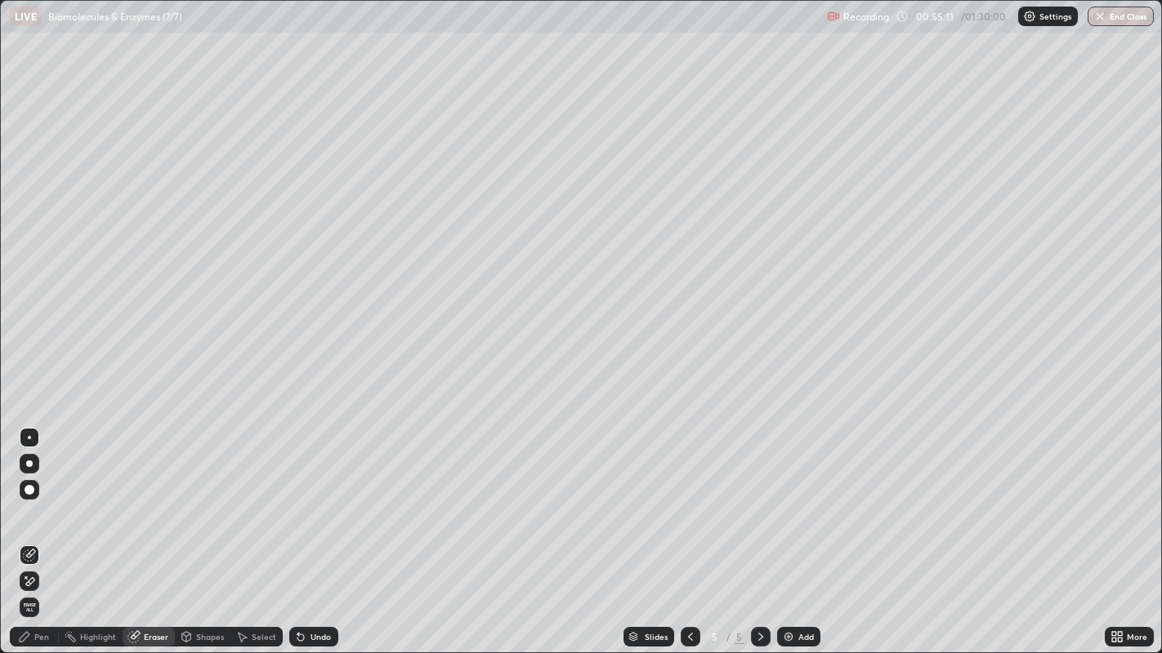
click at [36, 530] on div "Pen" at bounding box center [41, 637] width 15 height 8
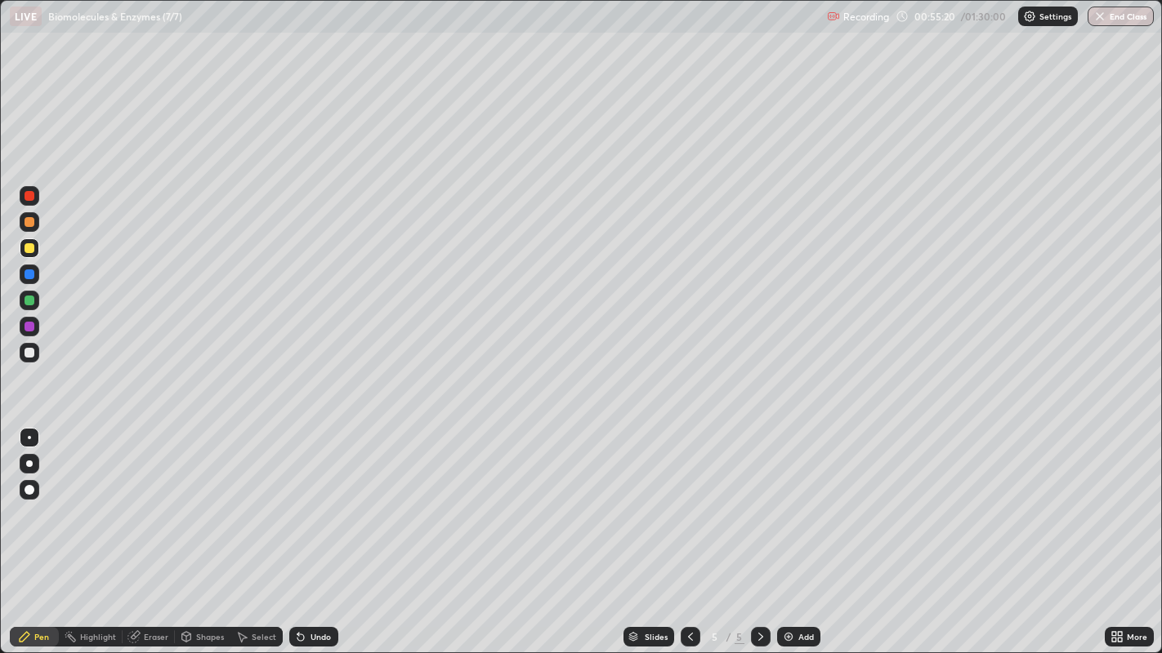
click at [33, 303] on div at bounding box center [30, 301] width 10 height 10
click at [33, 296] on div at bounding box center [30, 301] width 10 height 10
click at [147, 530] on div "Eraser" at bounding box center [156, 637] width 25 height 8
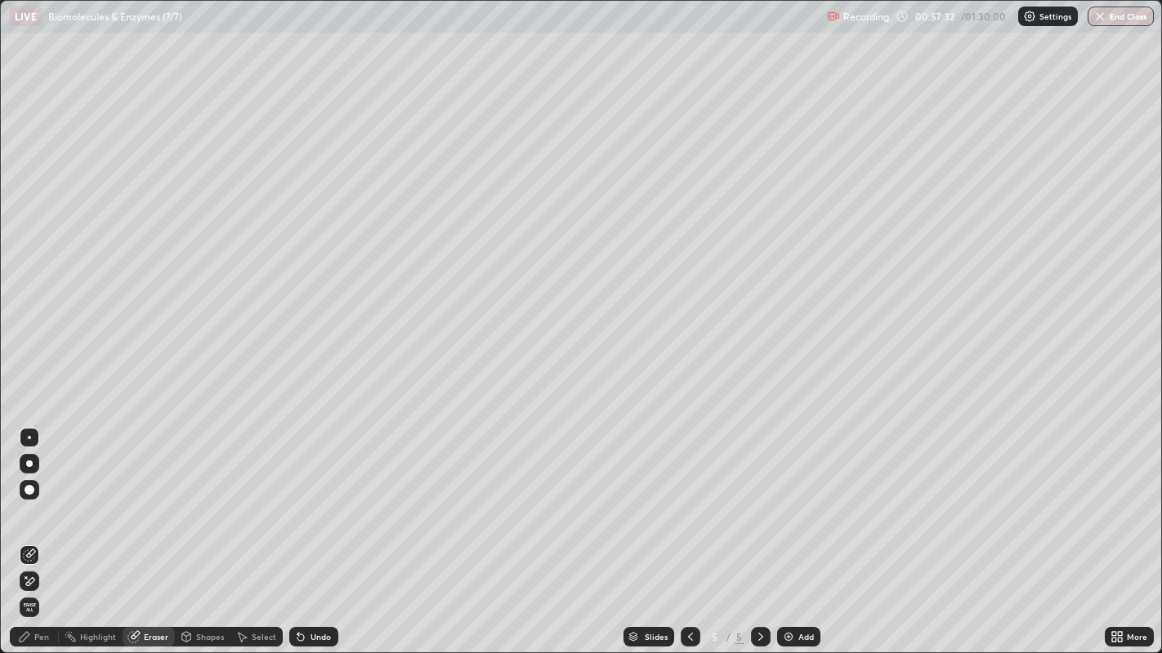
click at [38, 530] on div "Pen" at bounding box center [34, 637] width 49 height 20
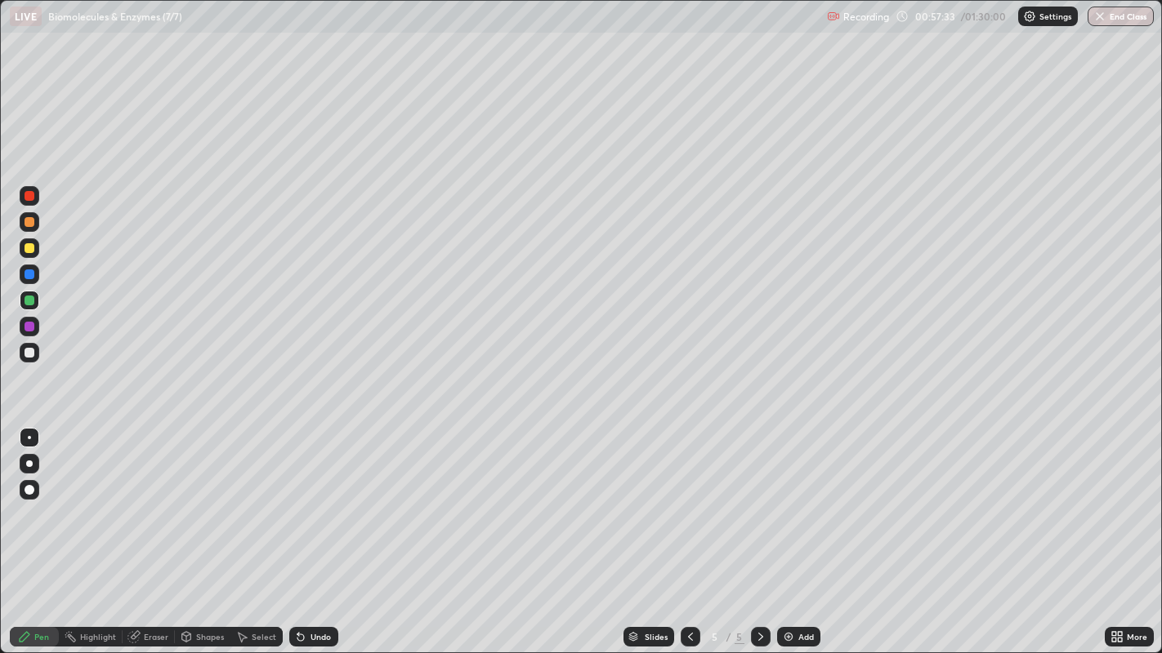
click at [28, 247] on div at bounding box center [30, 248] width 10 height 10
click at [759, 530] on icon at bounding box center [760, 637] width 13 height 13
click at [791, 530] on img at bounding box center [788, 637] width 13 height 13
click at [153, 530] on div "Eraser" at bounding box center [156, 637] width 25 height 8
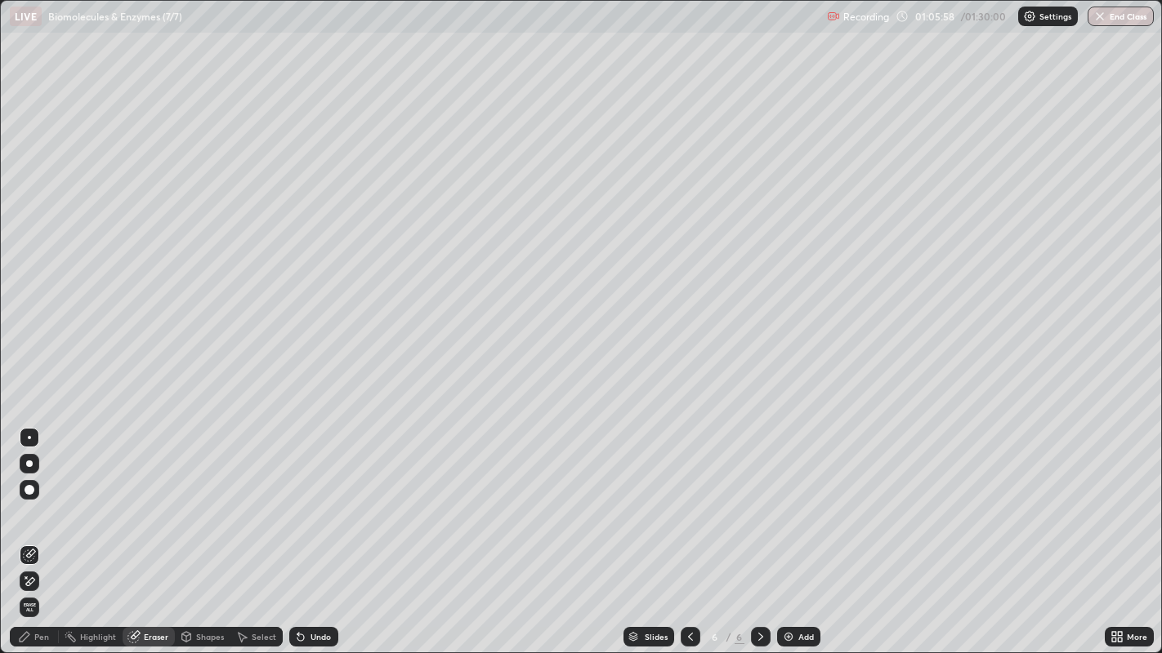
click at [65, 530] on circle at bounding box center [66, 636] width 2 height 2
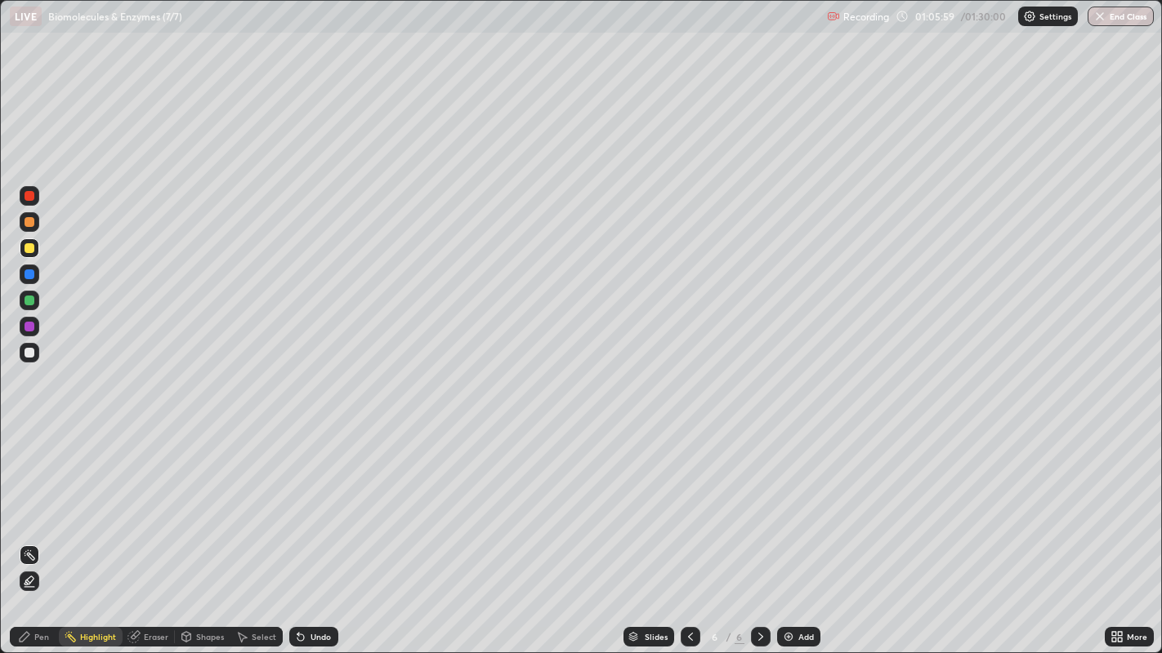
click at [45, 530] on div "Pen" at bounding box center [41, 637] width 15 height 8
click at [158, 530] on div "Eraser" at bounding box center [156, 637] width 25 height 8
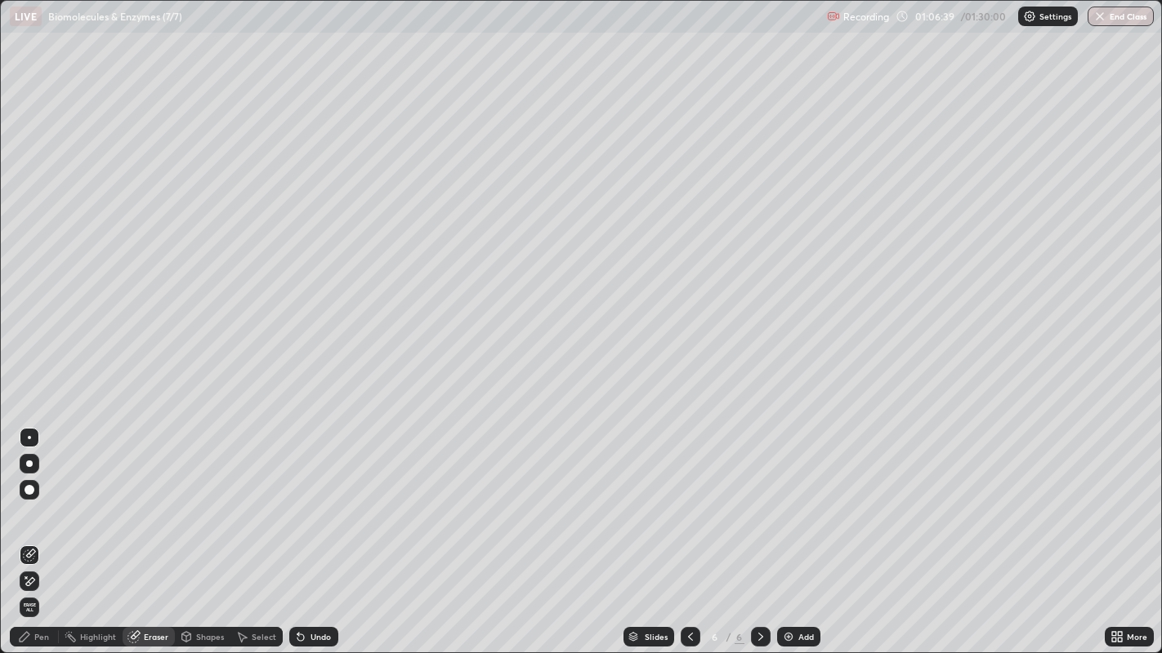
click at [32, 530] on span "Erase all" at bounding box center [29, 608] width 18 height 10
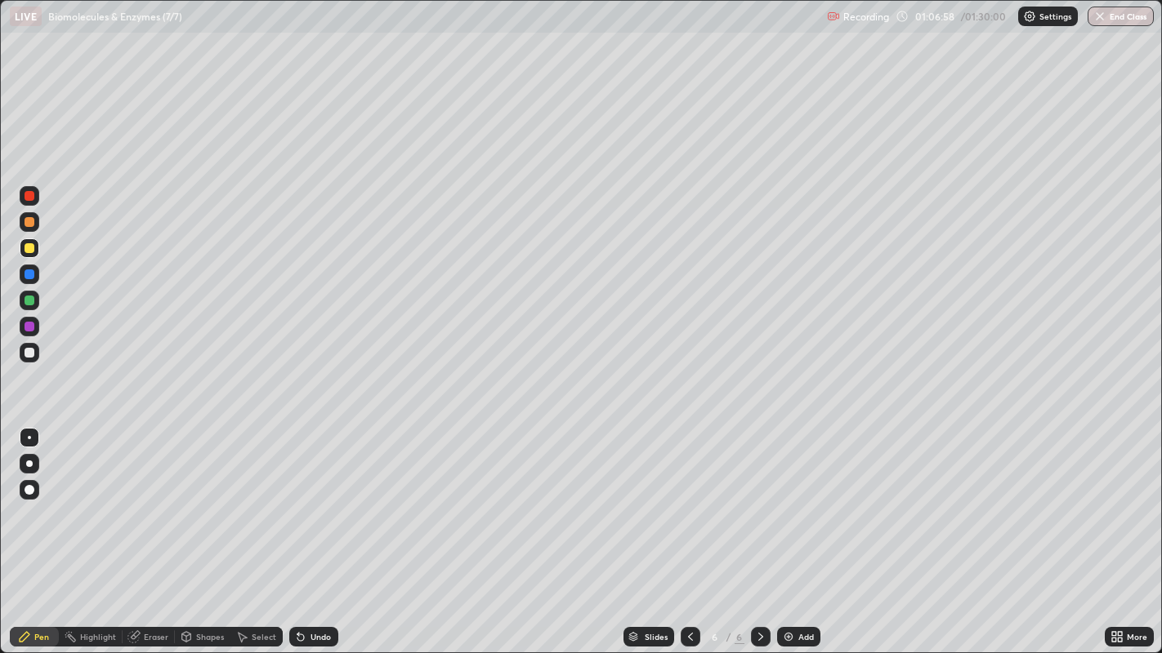
click at [686, 530] on icon at bounding box center [690, 637] width 13 height 13
click at [758, 530] on icon at bounding box center [760, 637] width 13 height 13
click at [32, 302] on div at bounding box center [30, 301] width 10 height 10
click at [33, 198] on div at bounding box center [30, 196] width 20 height 20
click at [32, 299] on div at bounding box center [30, 301] width 10 height 10
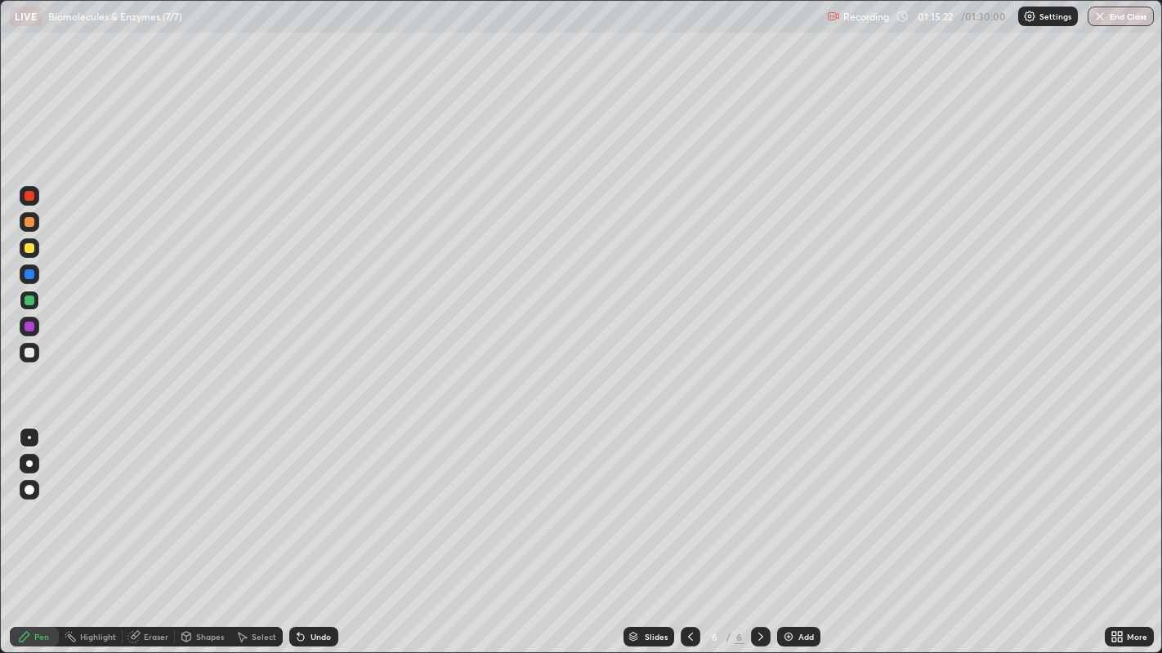
click at [161, 530] on div "Eraser" at bounding box center [156, 637] width 25 height 8
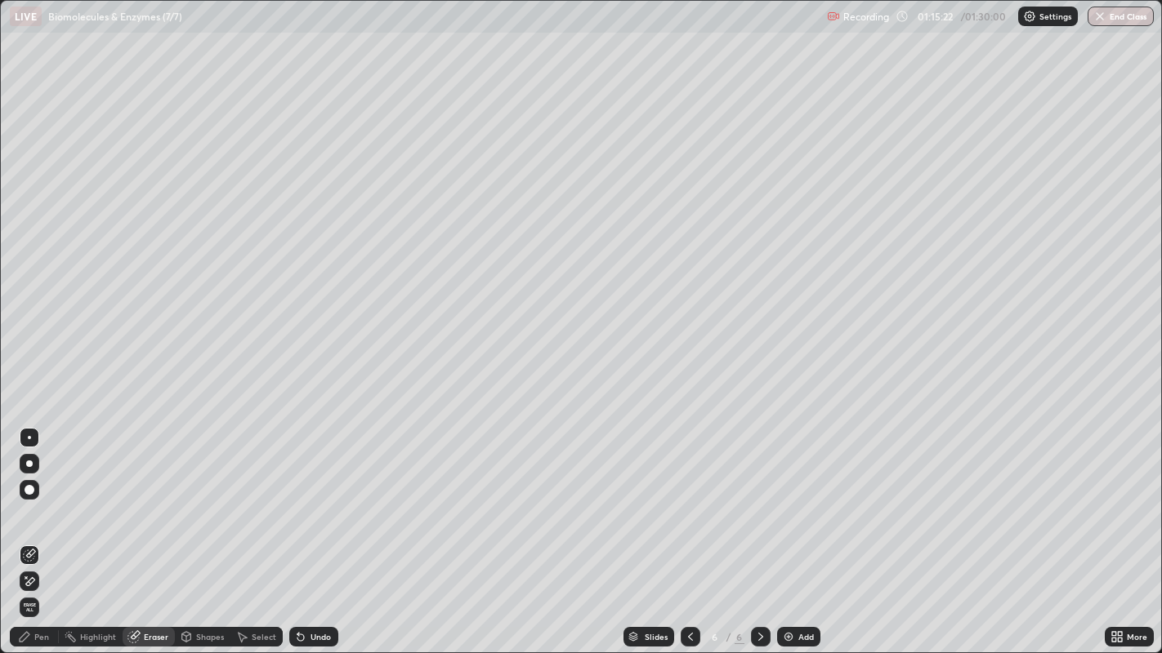
click at [29, 530] on span "Erase all" at bounding box center [29, 608] width 18 height 10
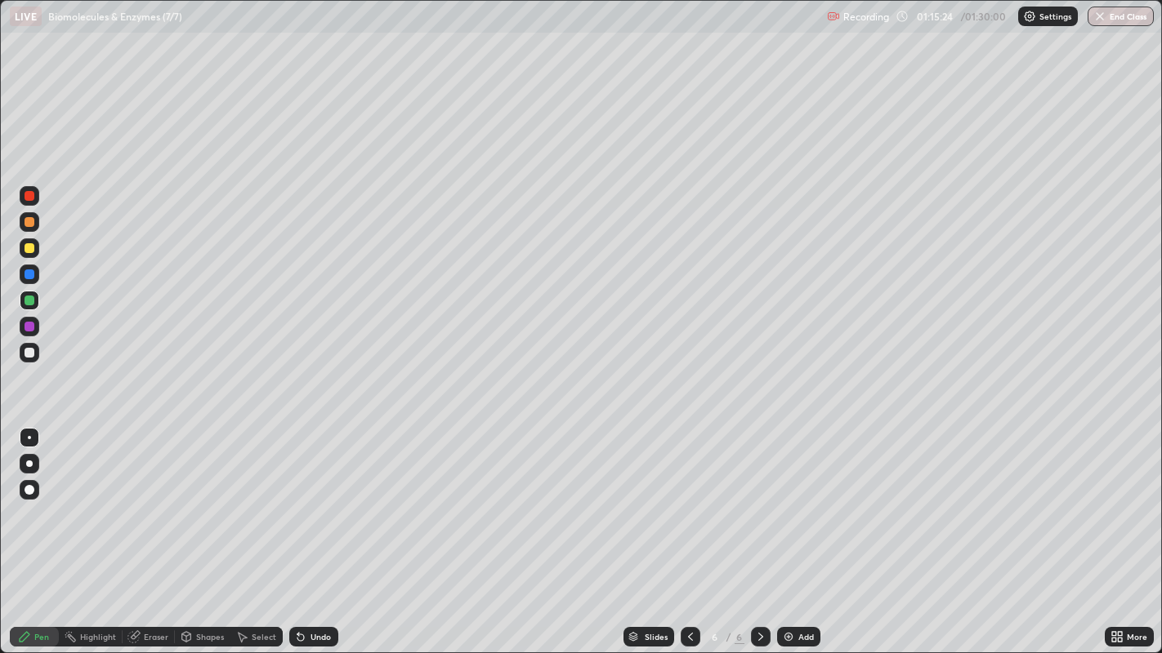
click at [690, 530] on icon at bounding box center [690, 637] width 13 height 13
click at [39, 530] on div "Pen" at bounding box center [34, 637] width 49 height 33
click at [33, 250] on div at bounding box center [30, 248] width 10 height 10
click at [808, 530] on div "Add" at bounding box center [798, 637] width 43 height 20
click at [38, 304] on div at bounding box center [30, 301] width 20 height 20
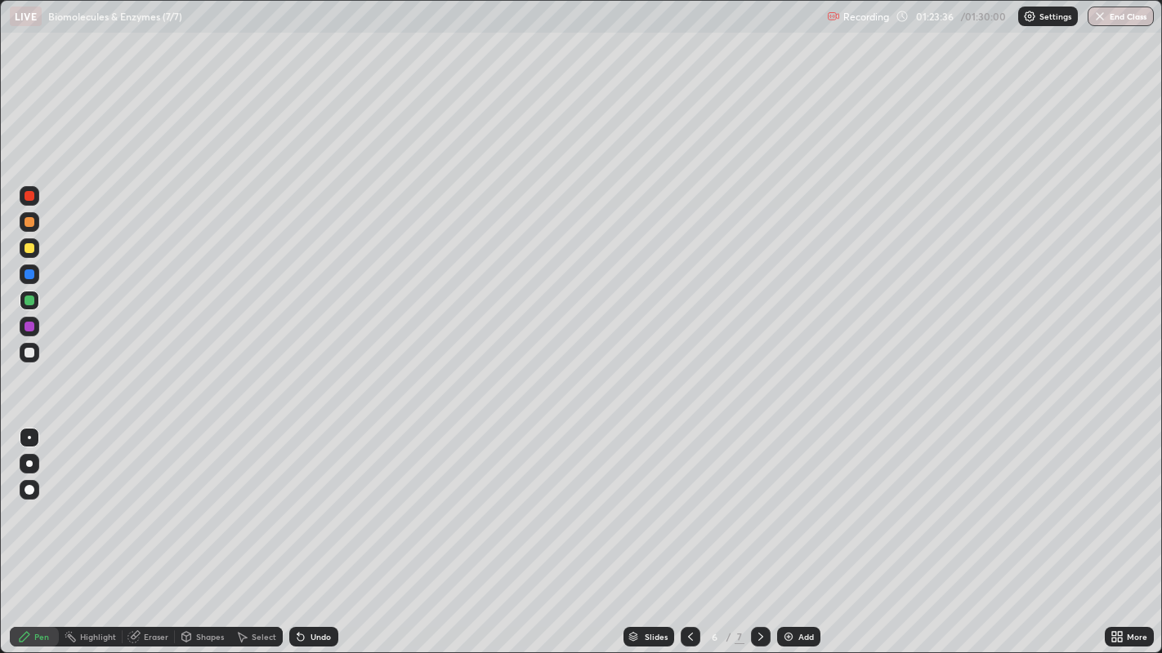
click at [33, 194] on div at bounding box center [30, 196] width 10 height 10
click at [31, 298] on div at bounding box center [30, 301] width 10 height 10
click at [1117, 18] on button "End Class" at bounding box center [1121, 17] width 65 height 20
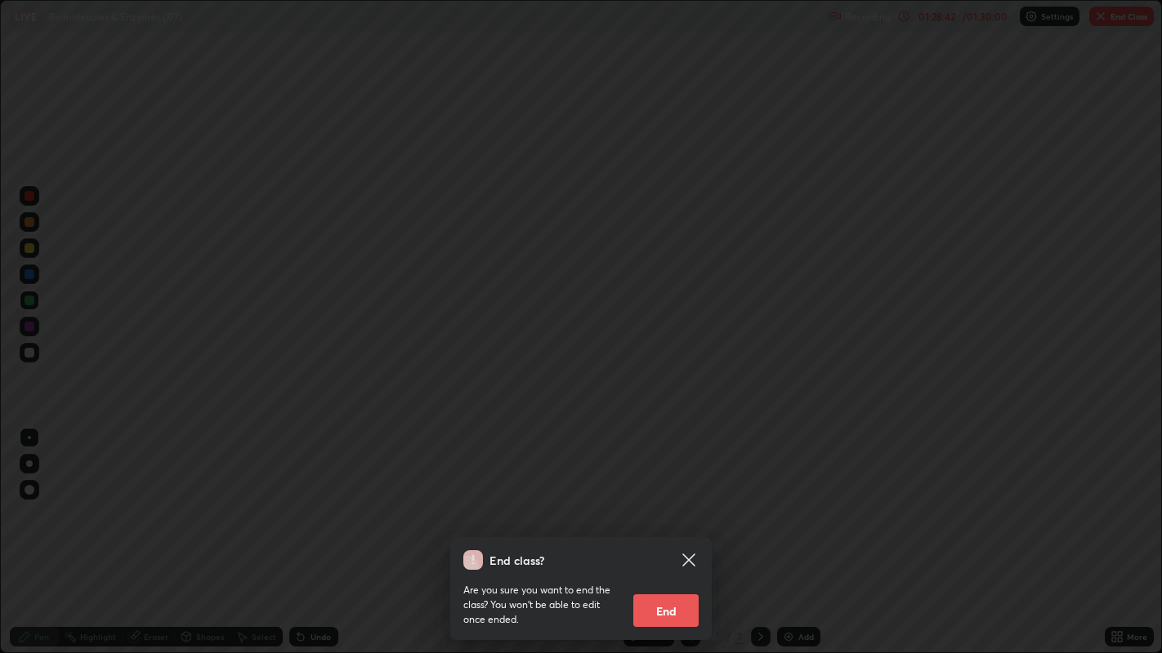
click at [670, 530] on button "End" at bounding box center [665, 611] width 65 height 33
